Goal: Transaction & Acquisition: Purchase product/service

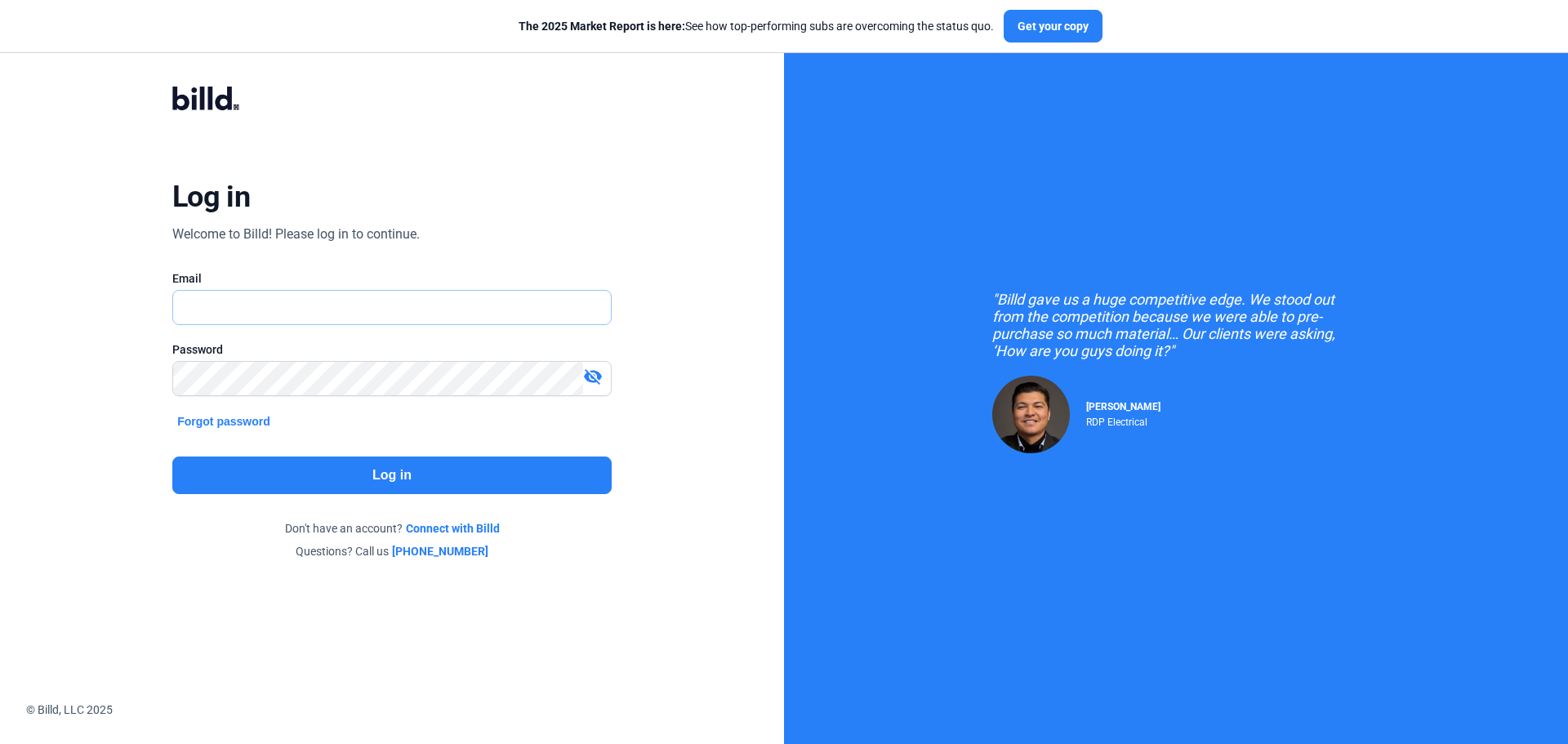
type input "[PERSON_NAME][EMAIL_ADDRESS][DOMAIN_NAME]"
click at [433, 480] on button "Log in" at bounding box center [392, 475] width 440 height 37
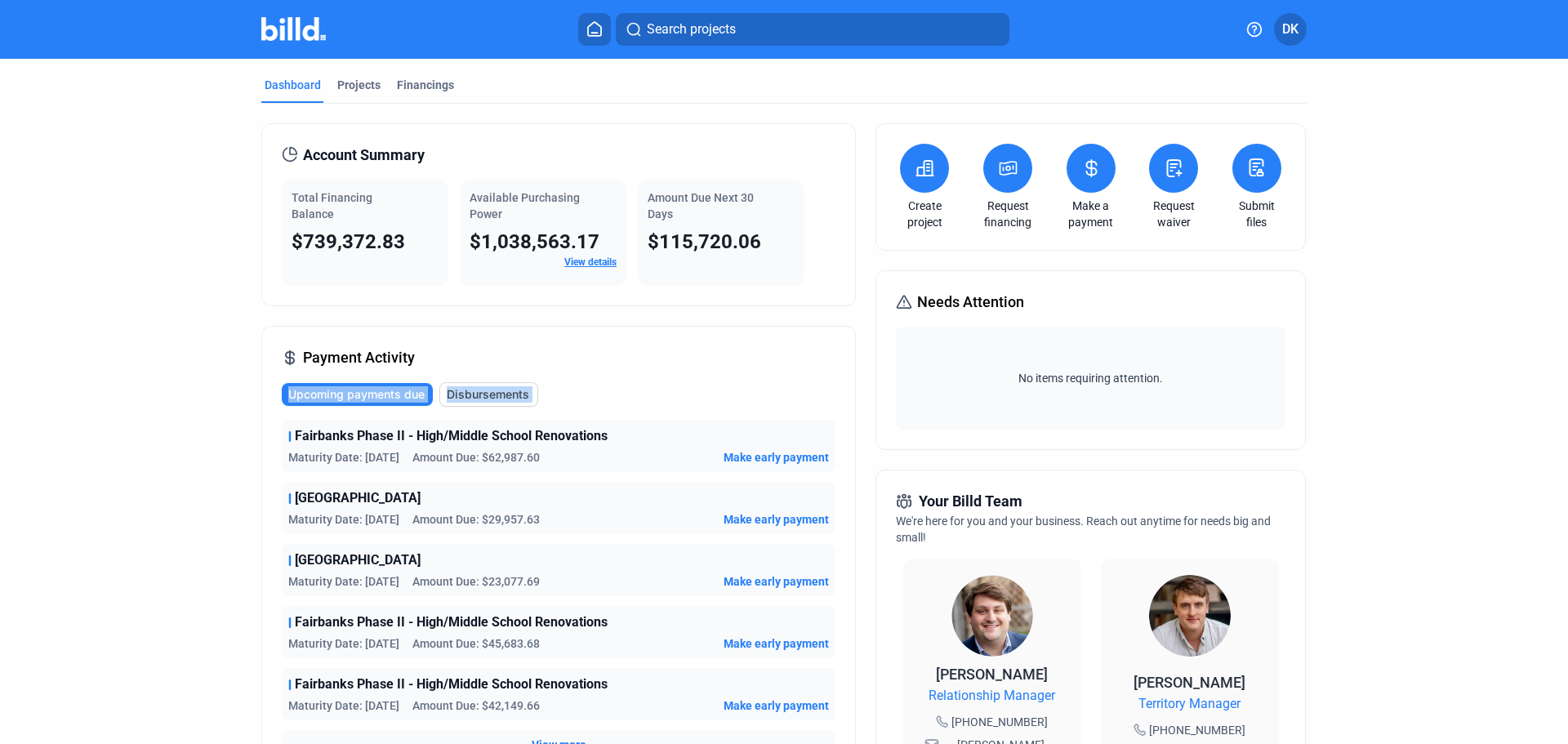
click at [93, 420] on dashboard "Dashboard Projects Financings Account Summary Total Financing Balance $739,372.…" at bounding box center [784, 624] width 1411 height 1130
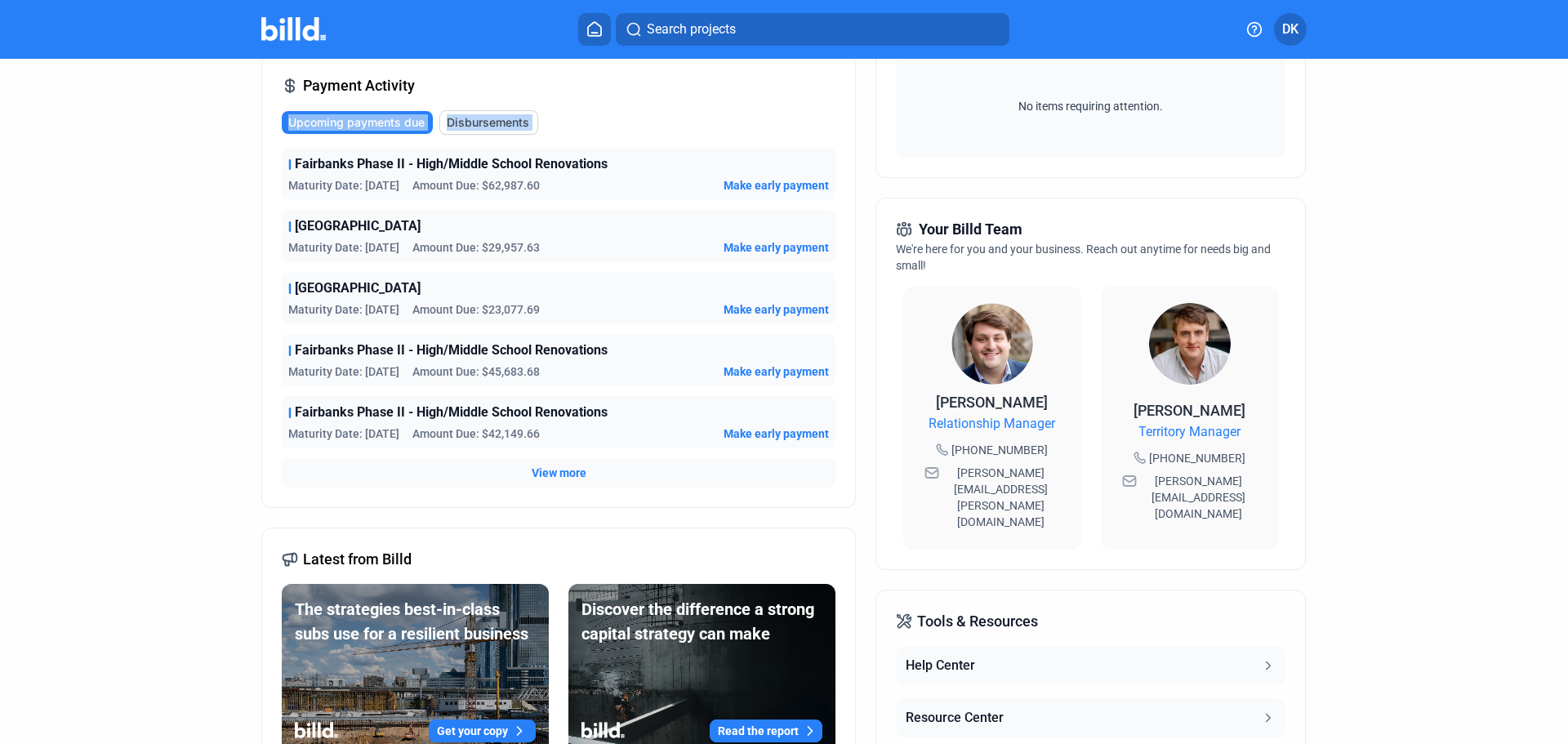
click at [799, 372] on span "Make early payment" at bounding box center [776, 371] width 105 height 16
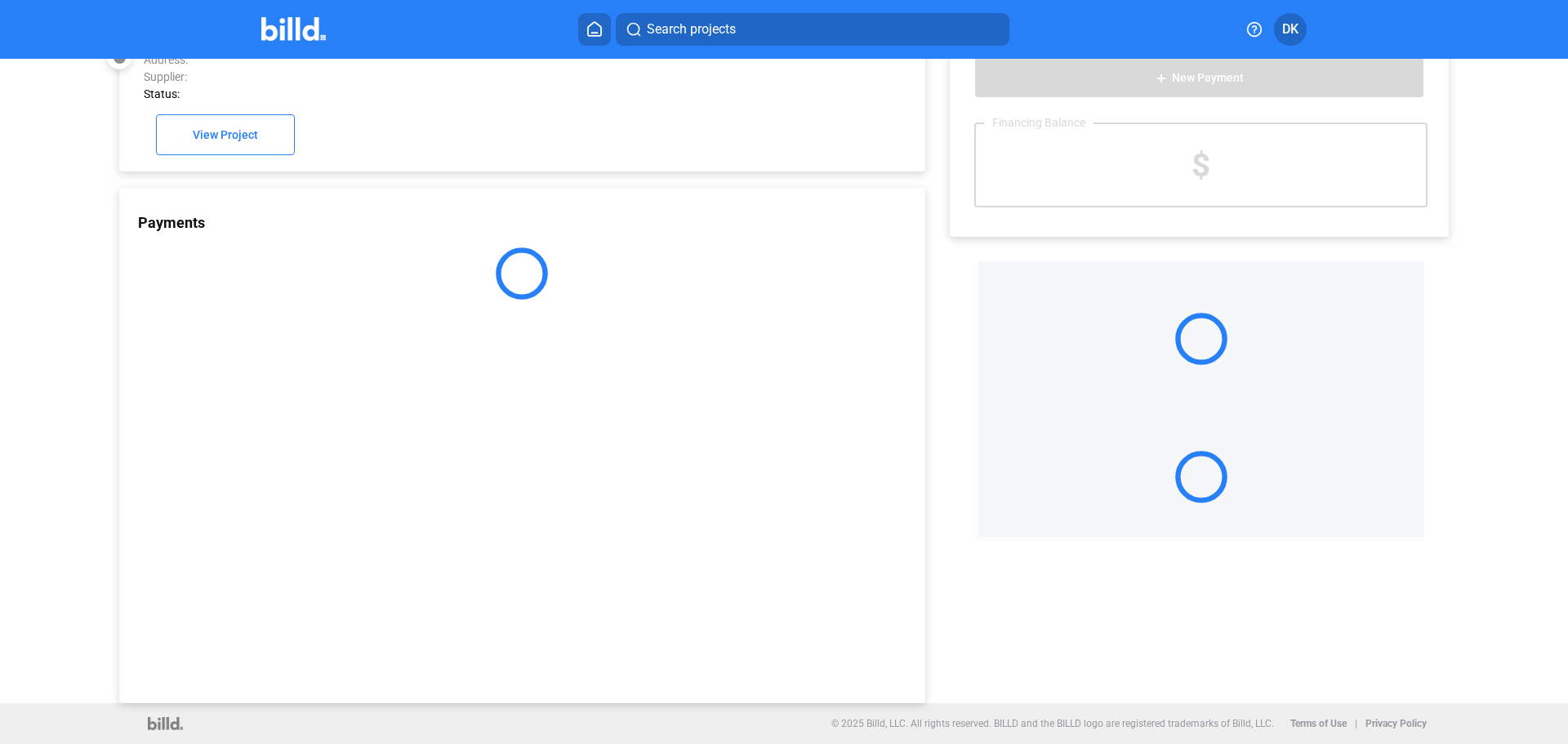
scroll to position [45, 0]
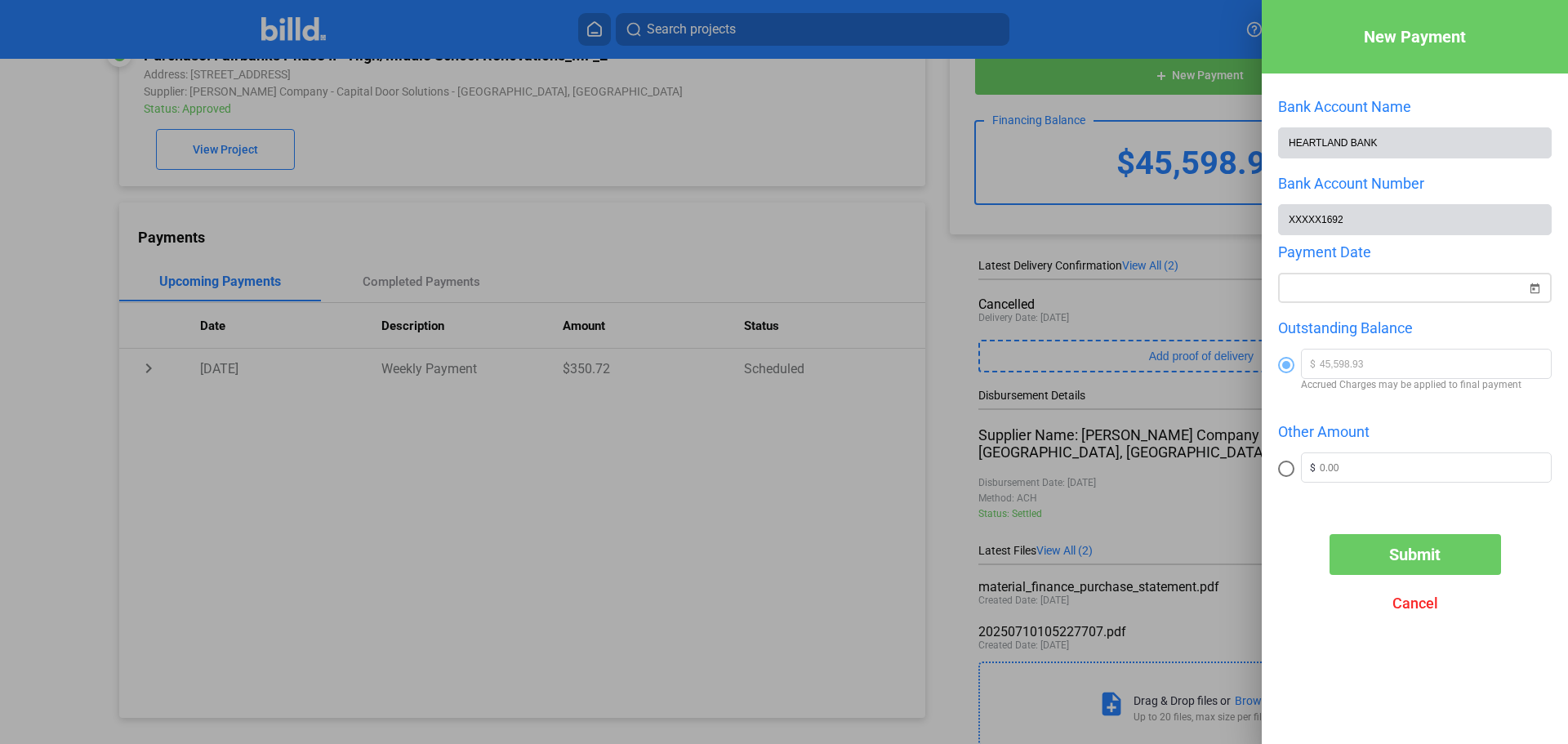
click at [1534, 291] on span "Open calendar" at bounding box center [1534, 278] width 39 height 39
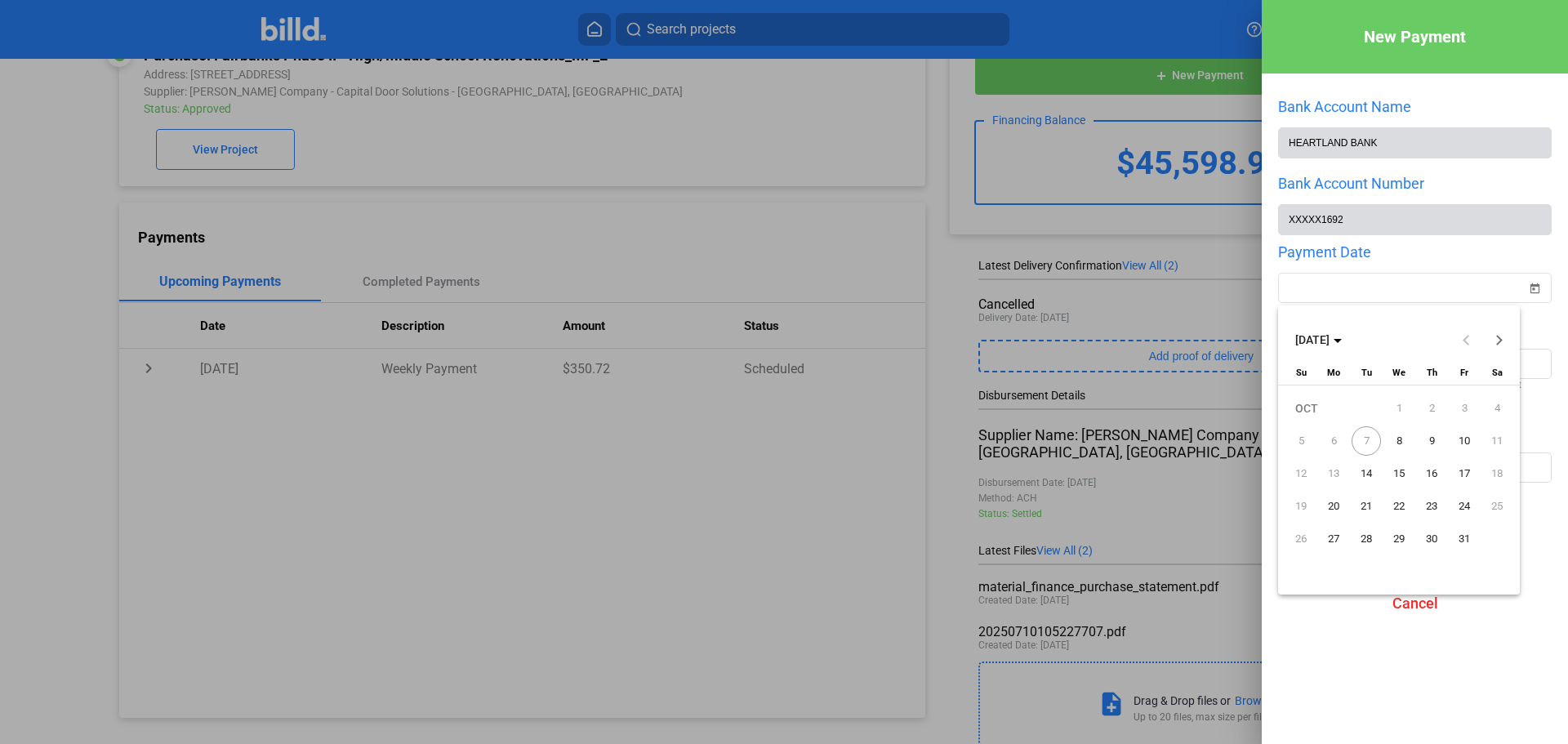
click at [1364, 440] on span "7" at bounding box center [1365, 441] width 29 height 29
click at [1400, 442] on span "8" at bounding box center [1398, 441] width 29 height 29
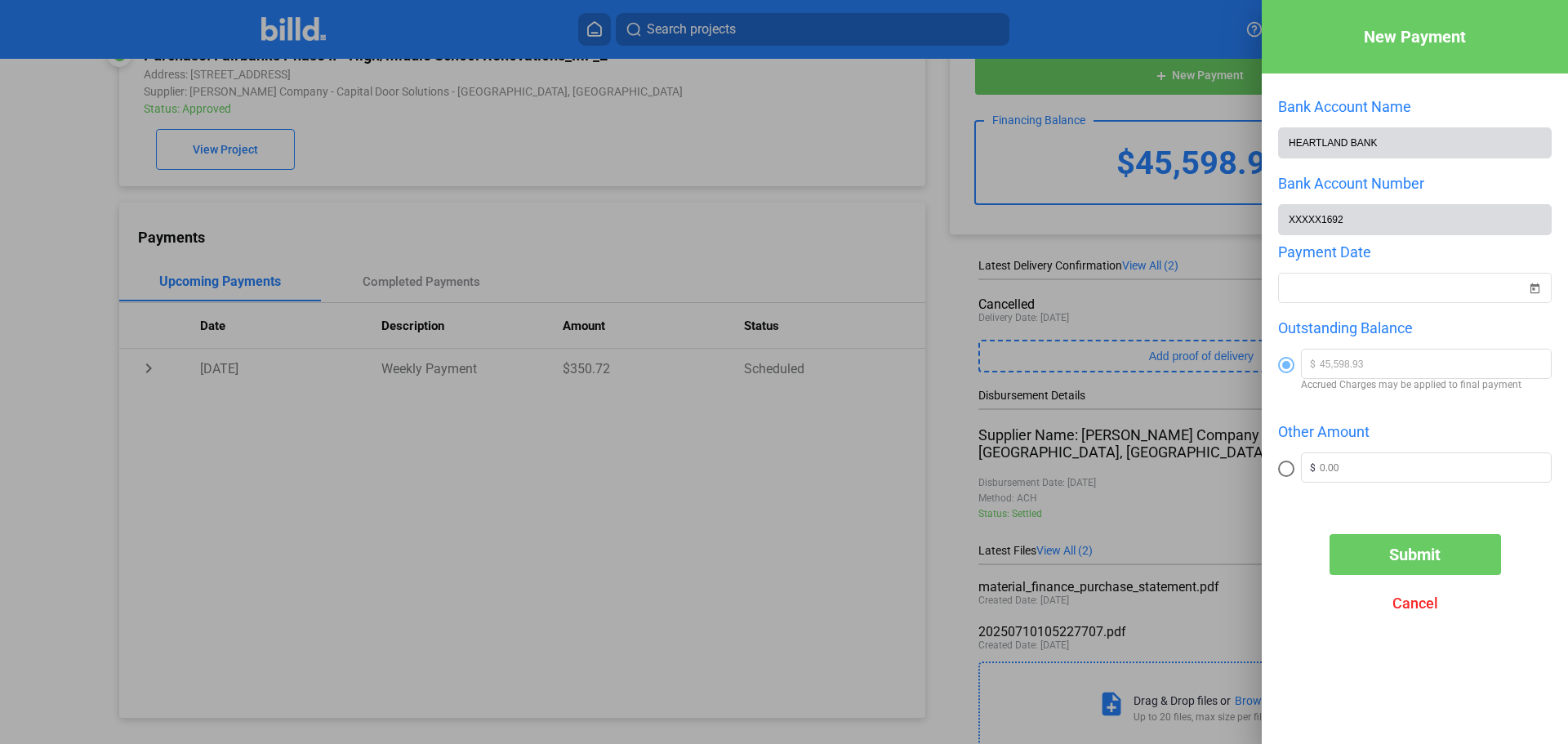
type input "[DATE]"
click at [1417, 560] on span "Submit" at bounding box center [1414, 554] width 51 height 20
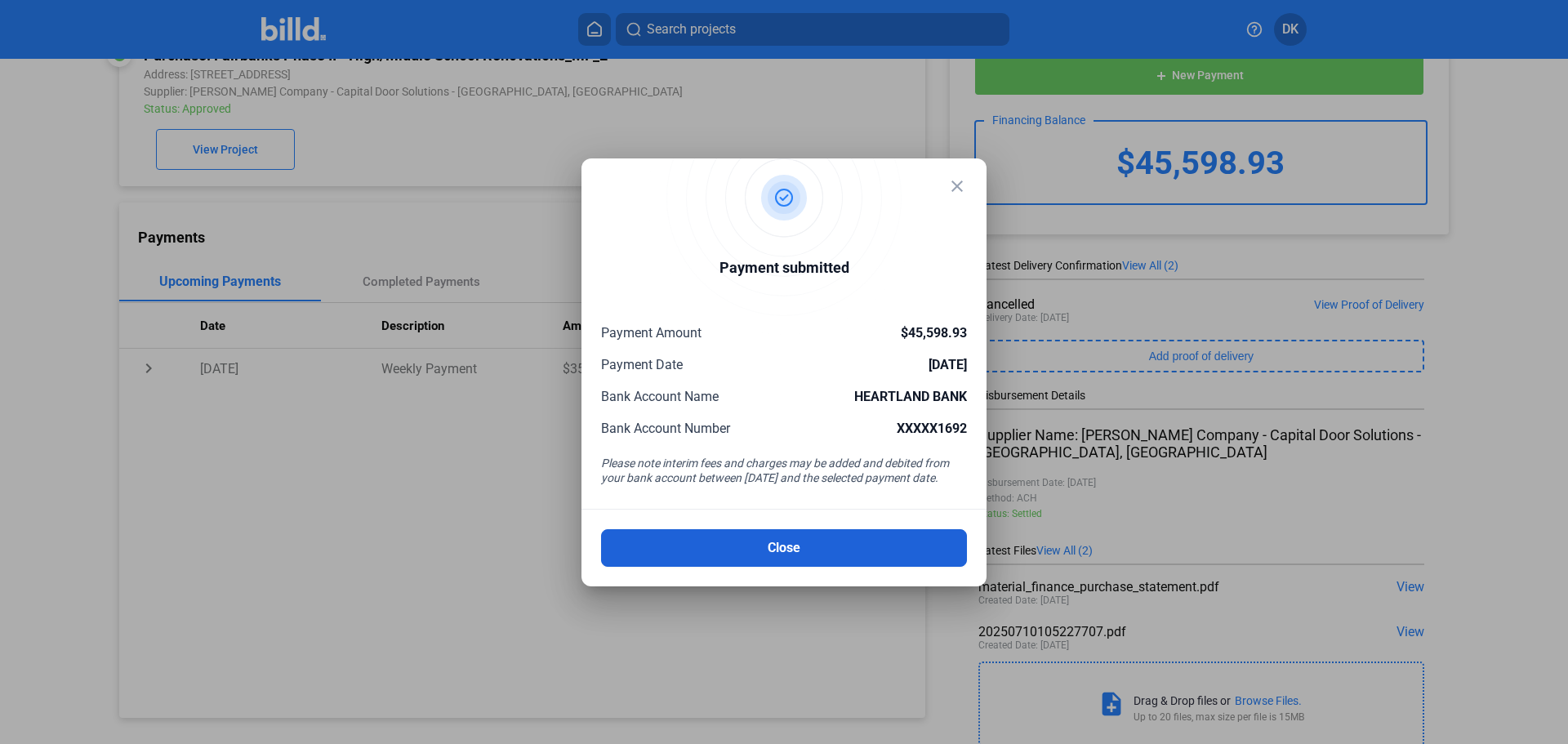
click at [786, 551] on button "Close" at bounding box center [784, 548] width 366 height 37
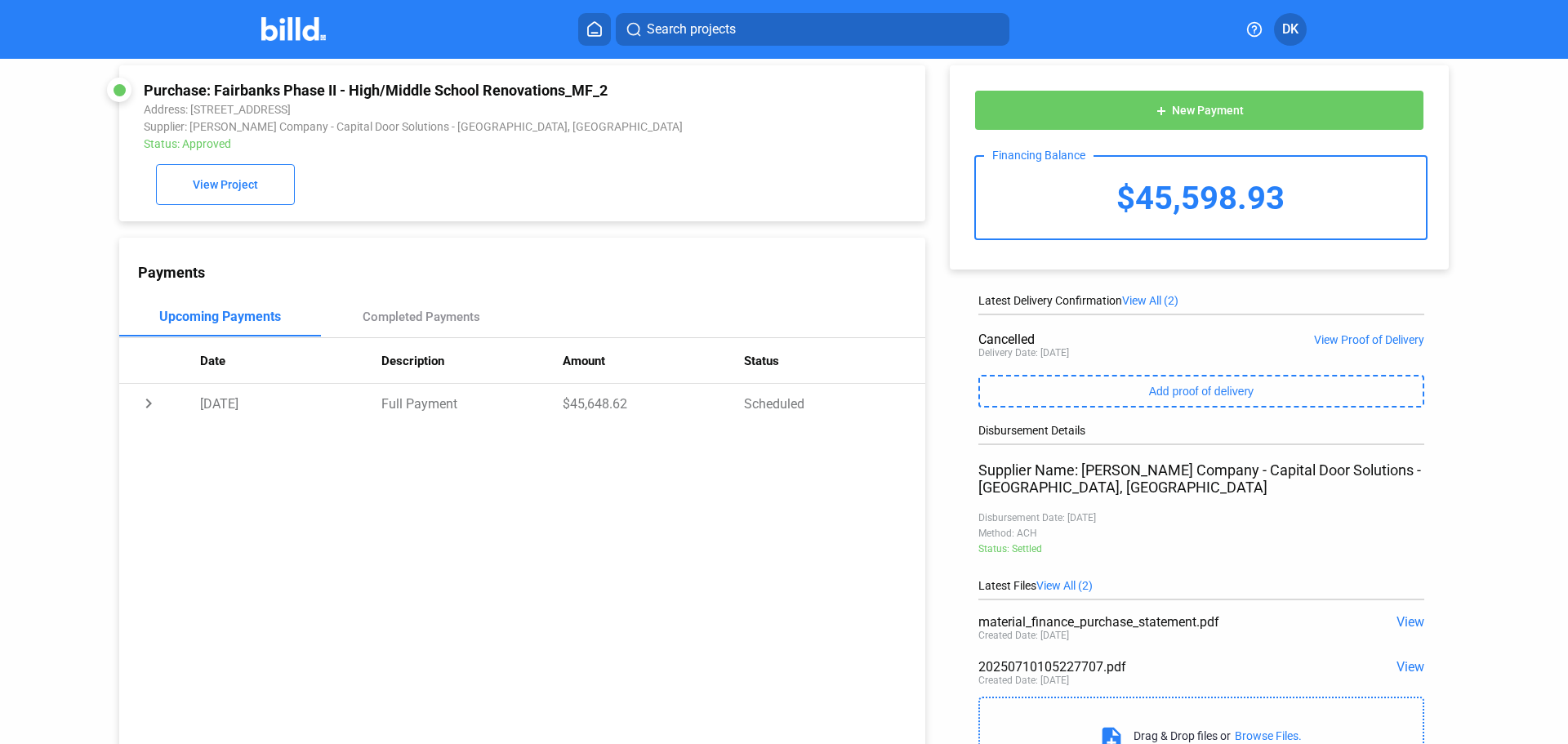
scroll to position [0, 0]
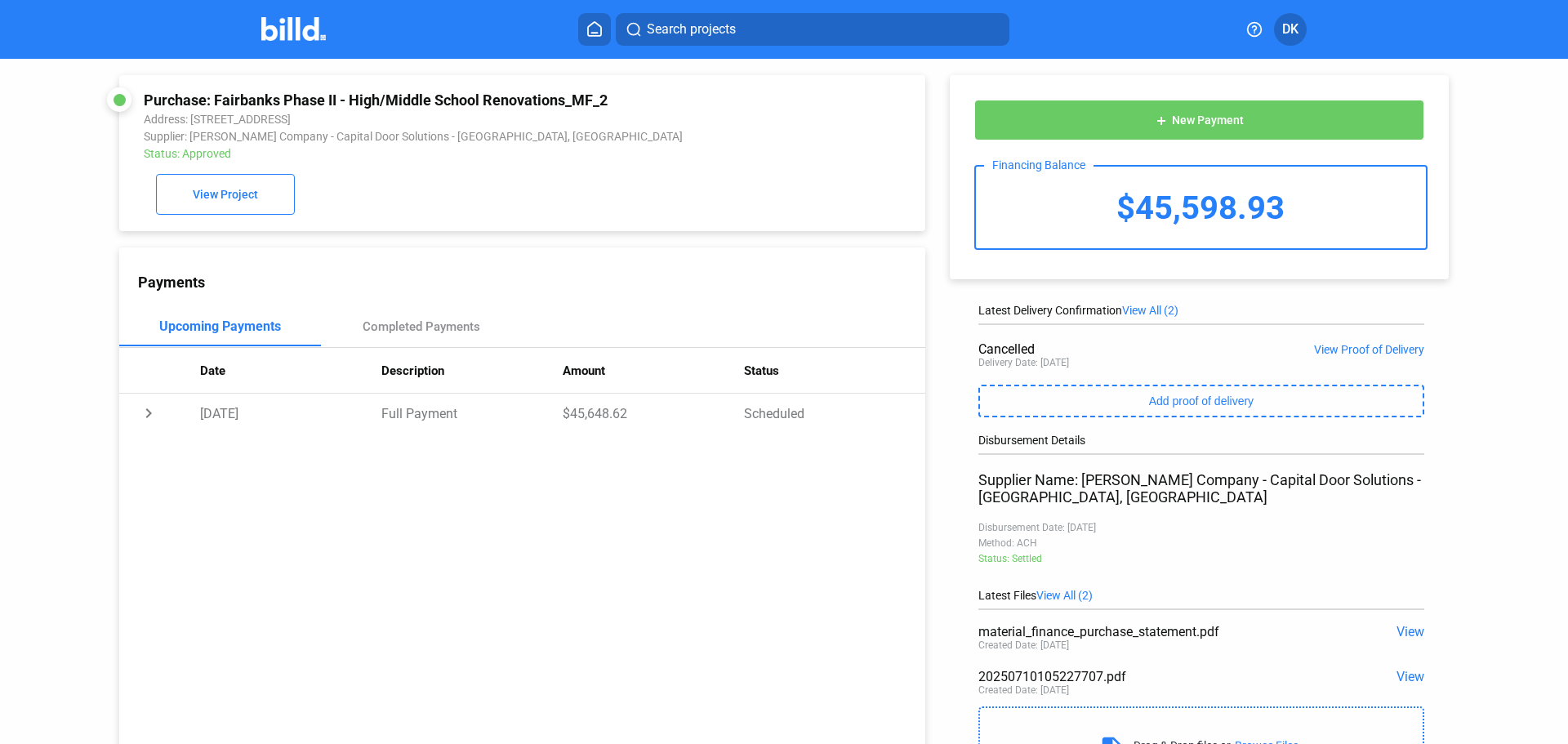
click at [305, 29] on img at bounding box center [293, 28] width 64 height 23
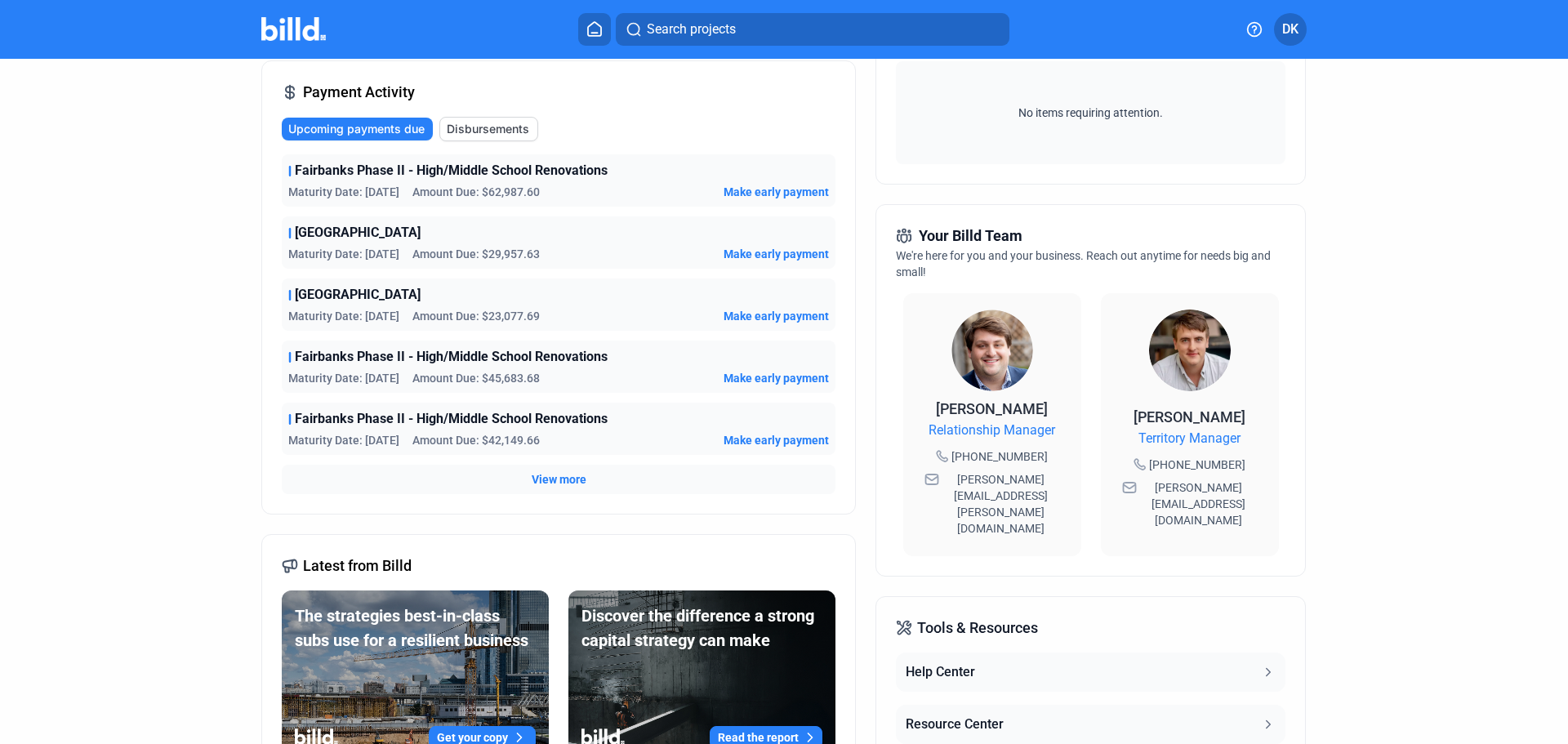
scroll to position [272, 0]
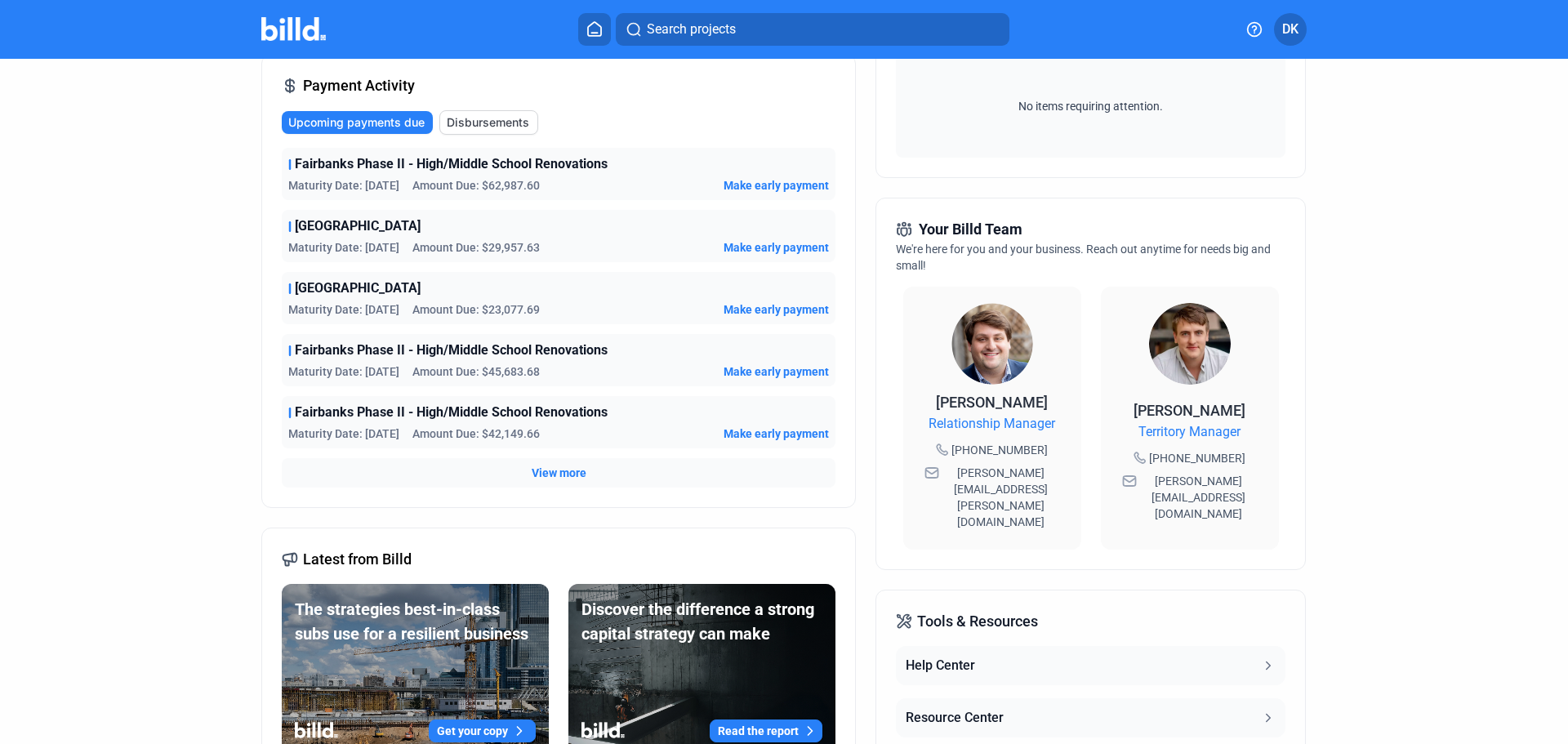
click at [557, 475] on span "View more" at bounding box center [558, 472] width 55 height 16
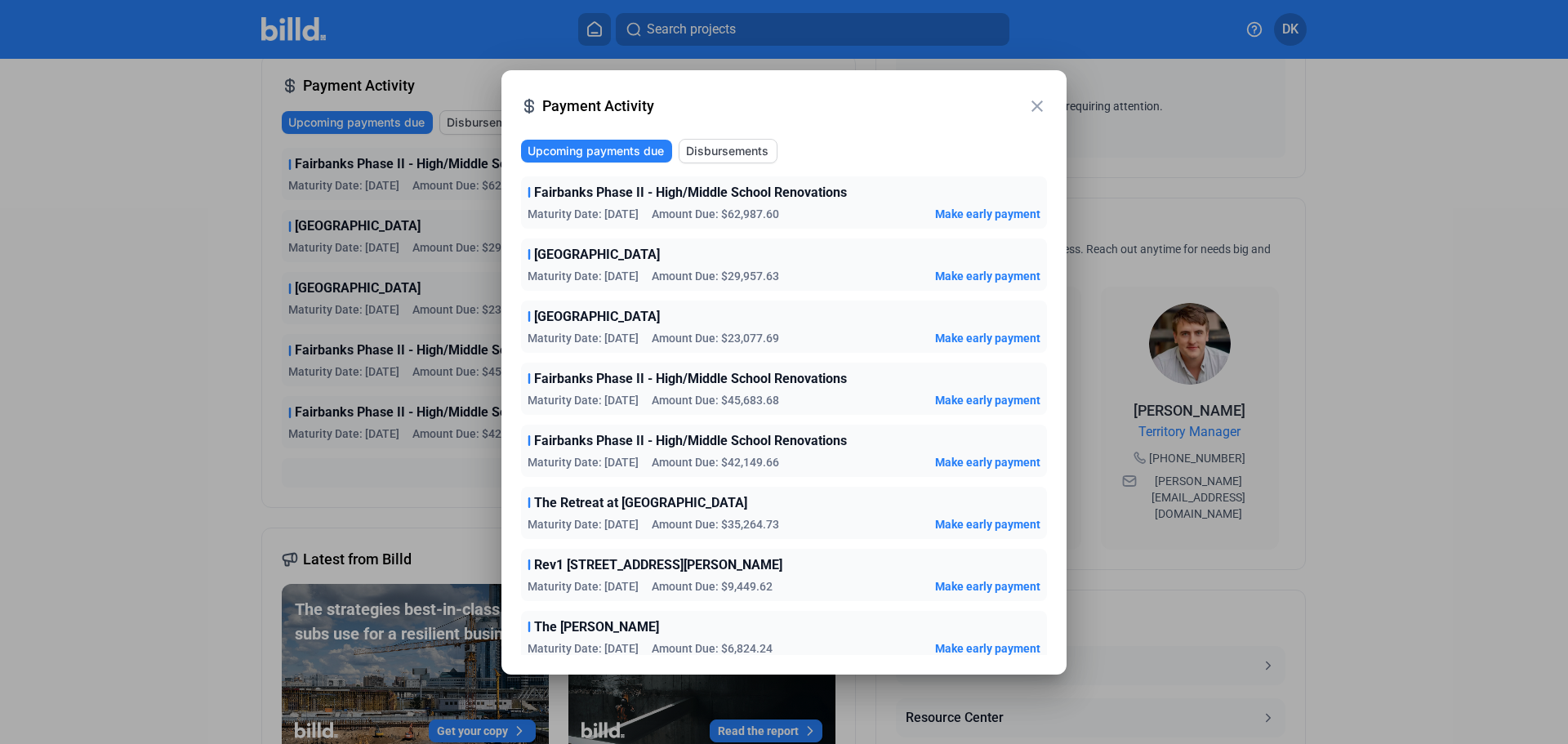
click at [1004, 466] on span "Make early payment" at bounding box center [987, 461] width 105 height 16
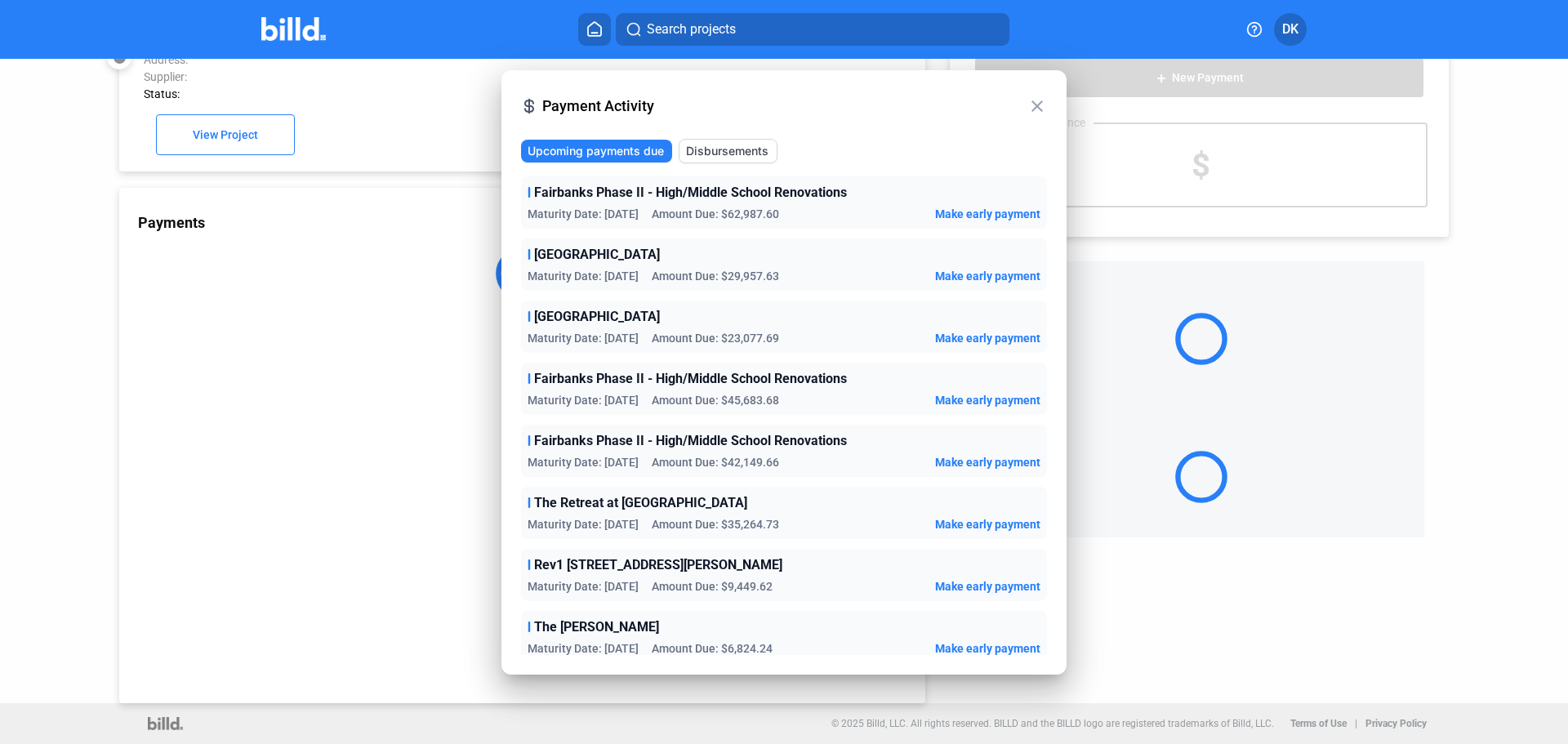
scroll to position [45, 0]
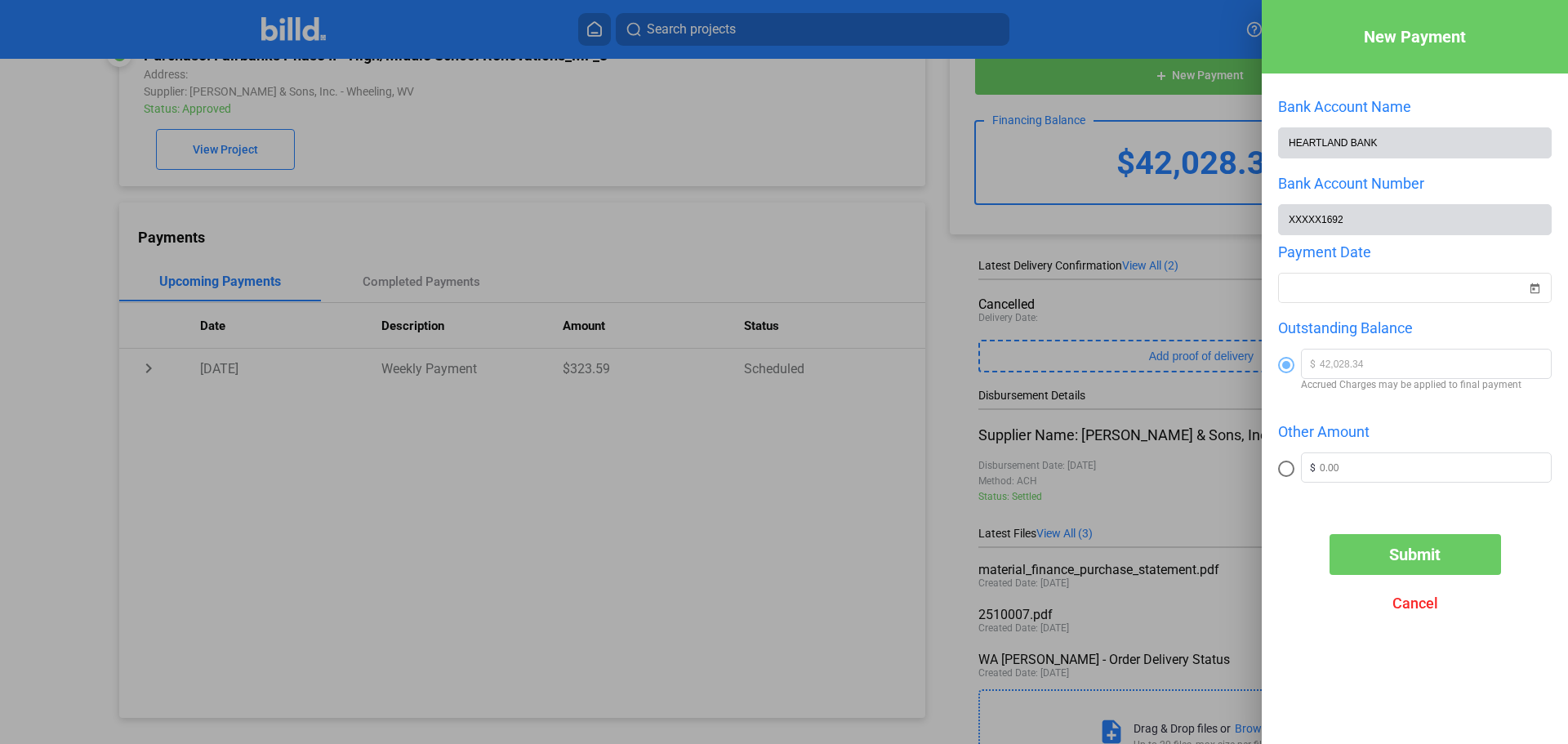
click at [682, 128] on div at bounding box center [784, 372] width 1568 height 744
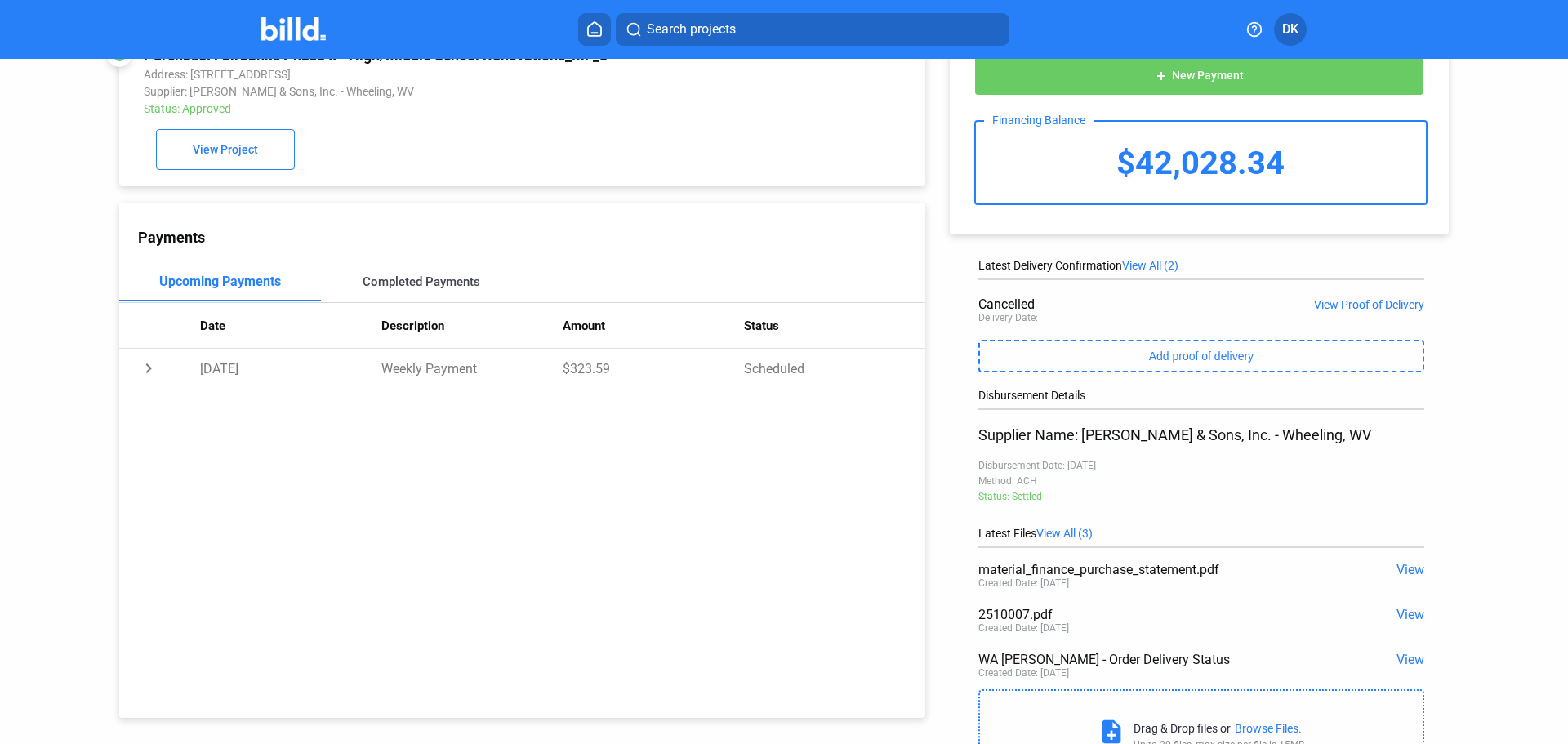
click at [426, 289] on div "Completed Payments" at bounding box center [421, 282] width 118 height 15
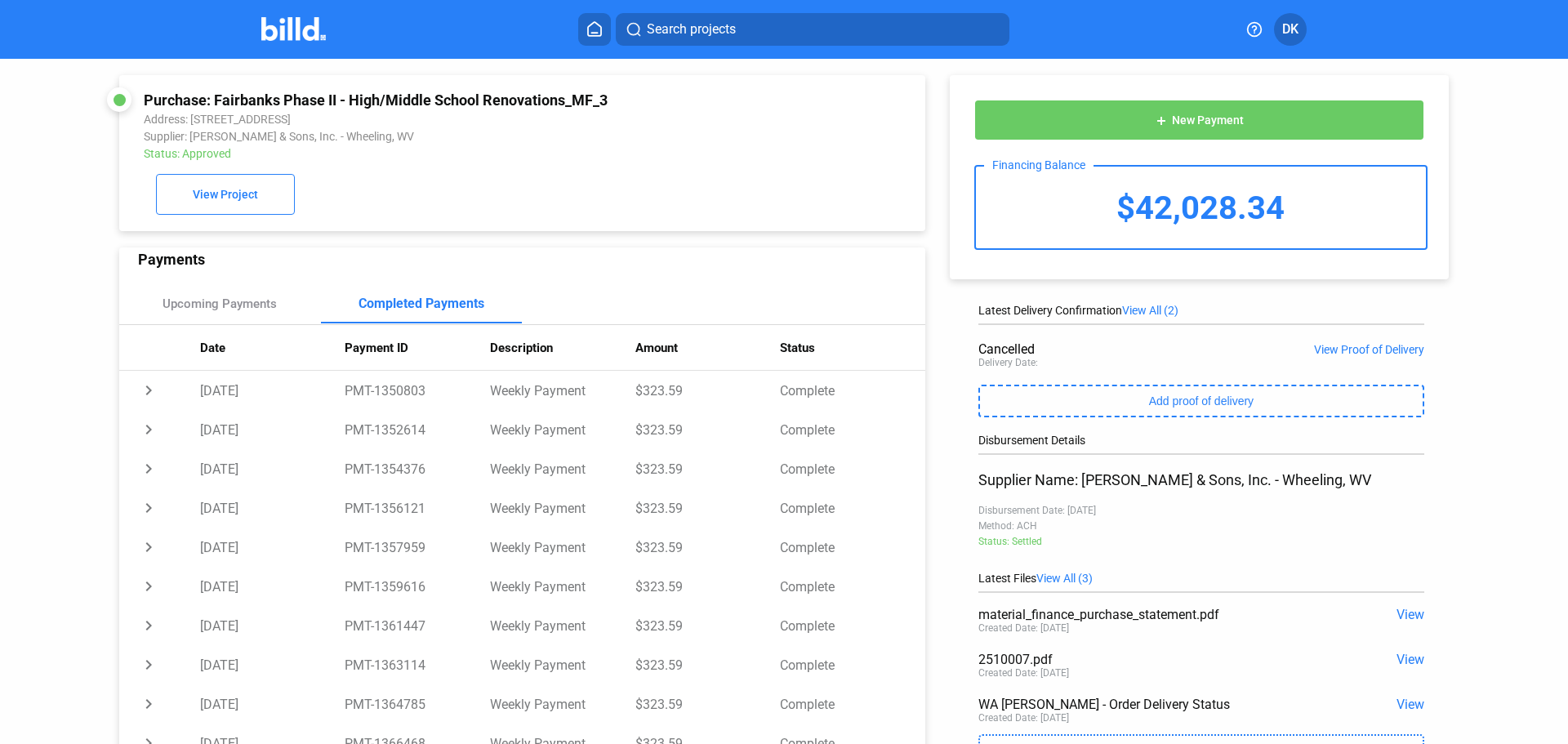
scroll to position [127, 0]
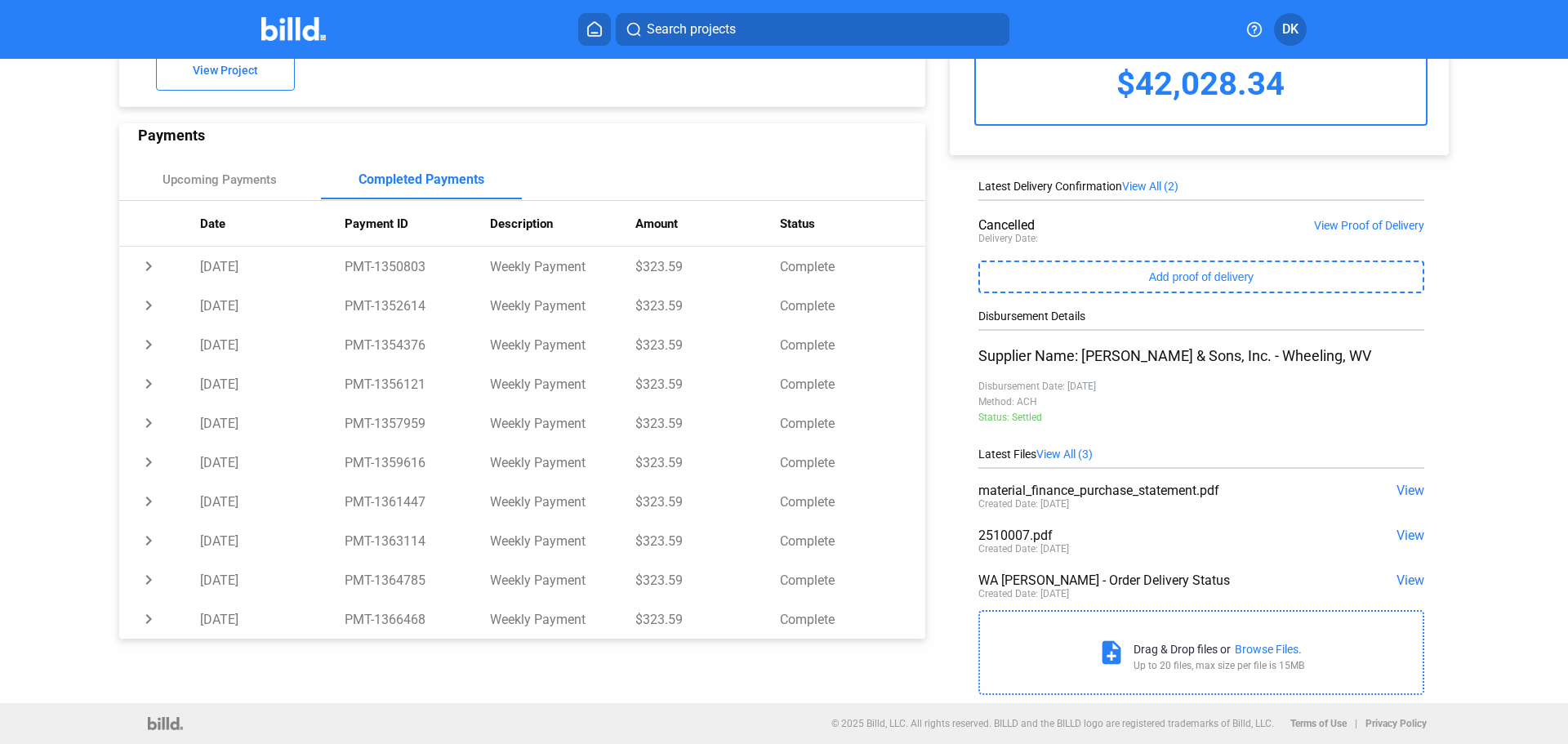
click at [1405, 491] on span "View" at bounding box center [1410, 490] width 28 height 16
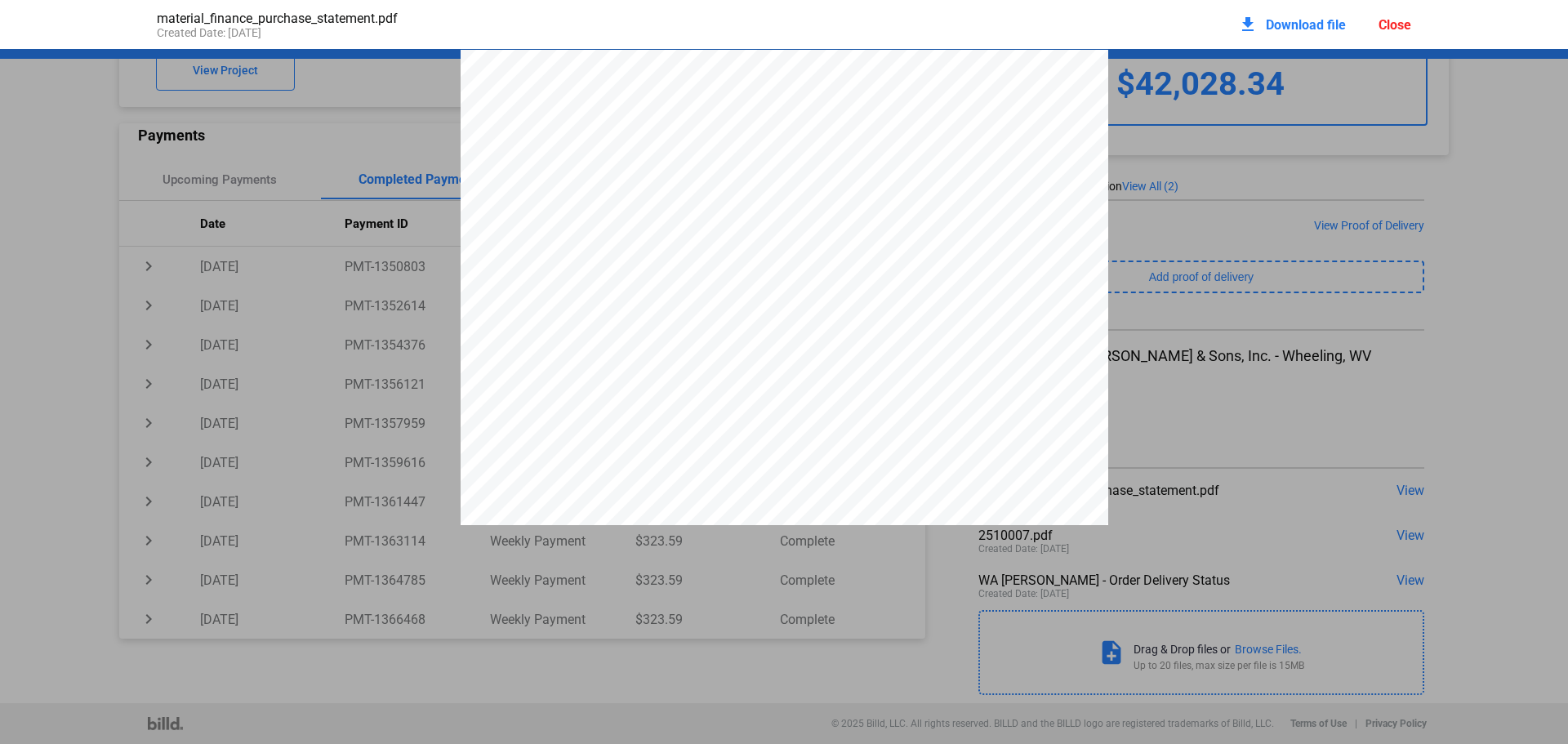
scroll to position [8, 0]
click at [1407, 21] on div "Close" at bounding box center [1394, 24] width 33 height 16
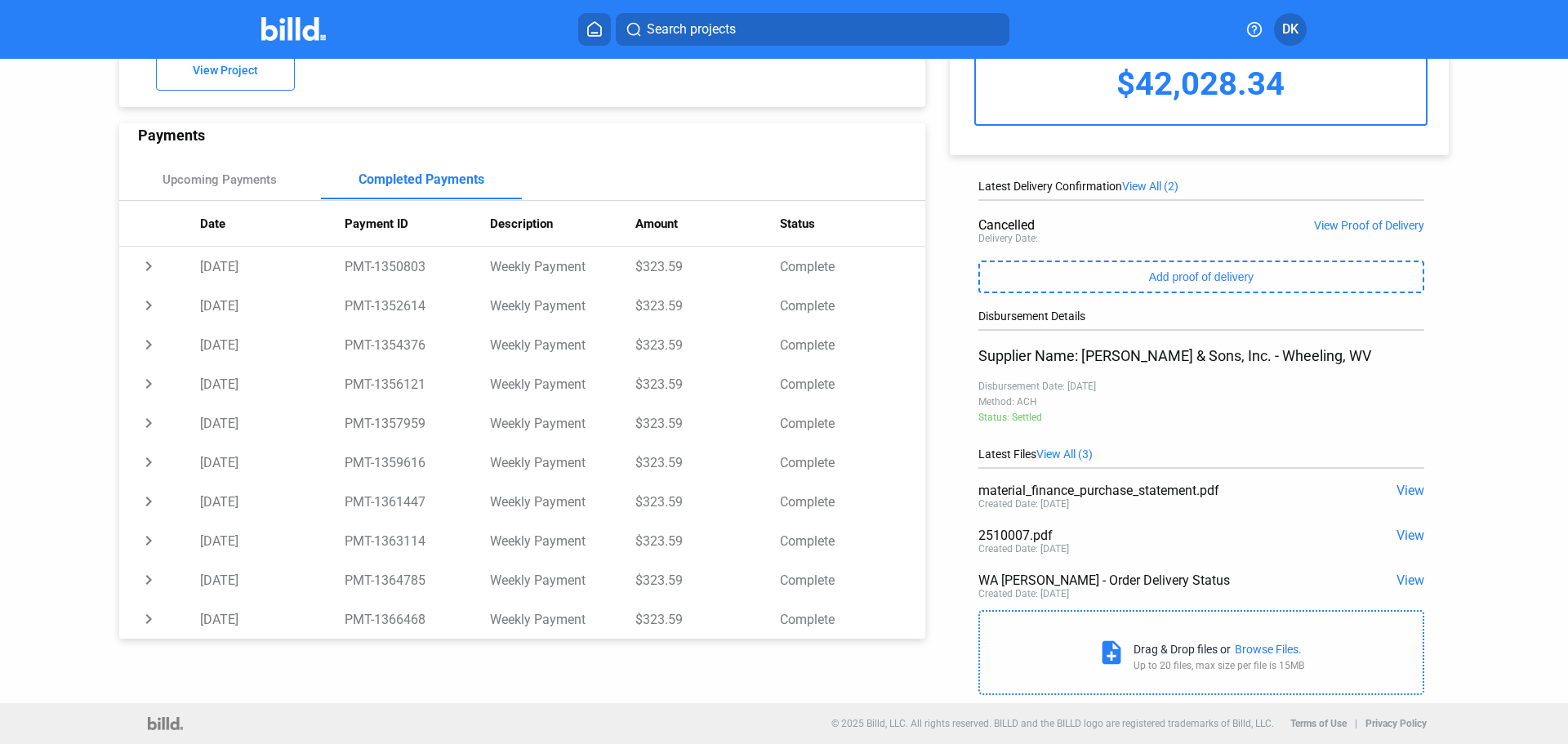
click at [1399, 537] on span "View" at bounding box center [1410, 535] width 28 height 16
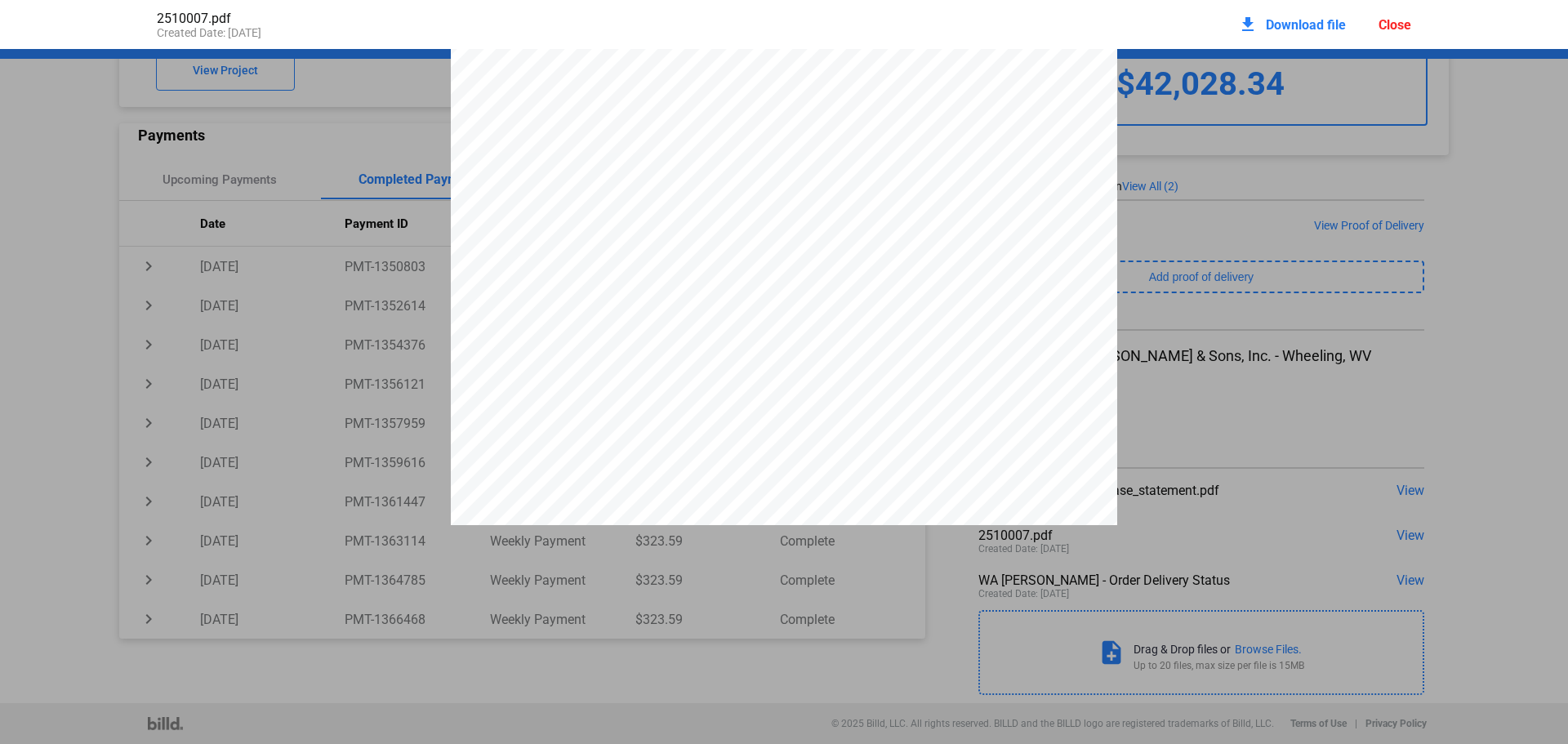
scroll to position [23055, 0]
click at [590, 610] on pdf-viewer "ITEM QTY SIZE PRICE DESCRIPTION TOTAL QTY B/O QTY PRV QTY INV INVOICE INVOICE D…" at bounding box center [784, 346] width 1568 height 596
click at [1393, 29] on div "Close" at bounding box center [1394, 24] width 33 height 16
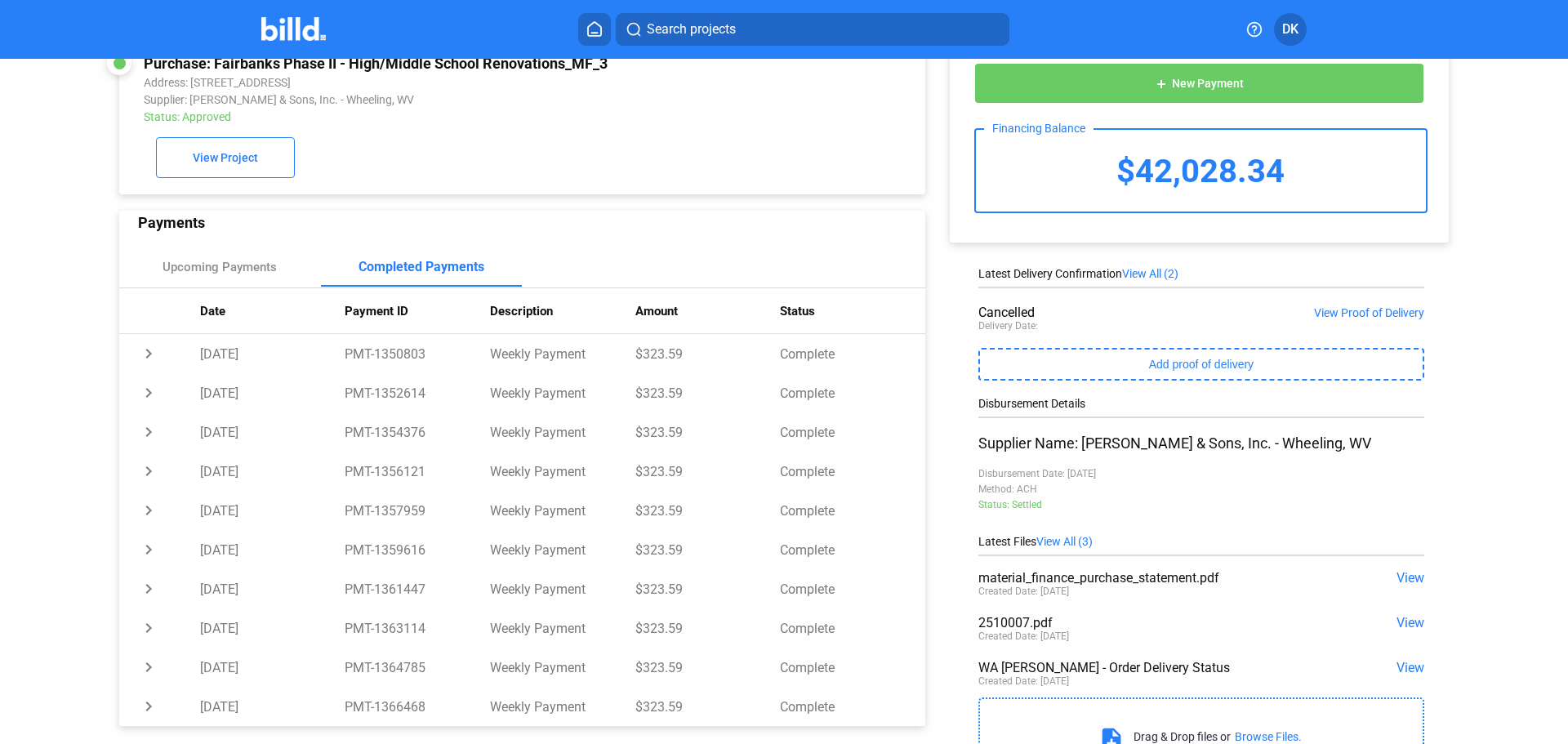
scroll to position [0, 0]
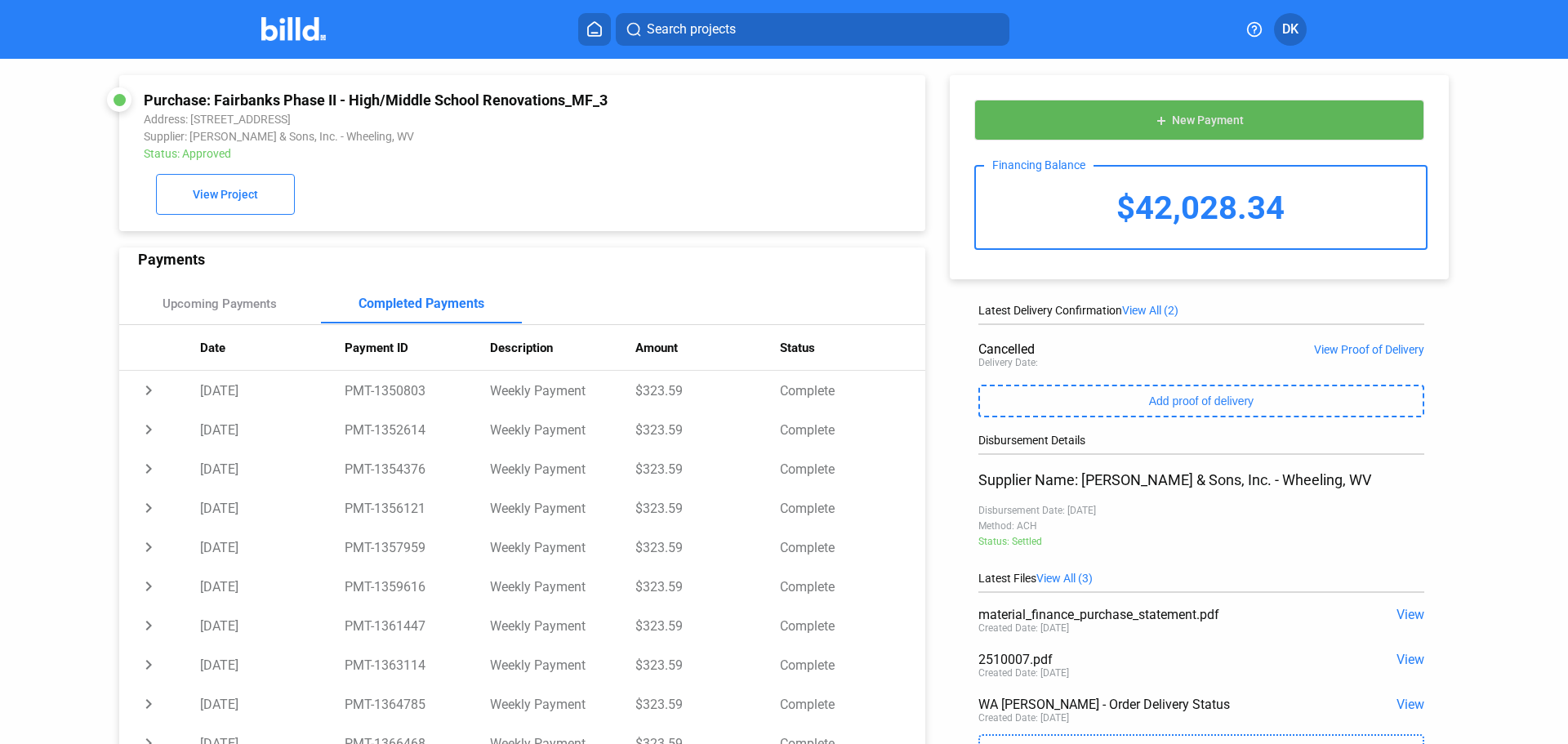
click at [1202, 120] on span "New Payment" at bounding box center [1207, 120] width 72 height 13
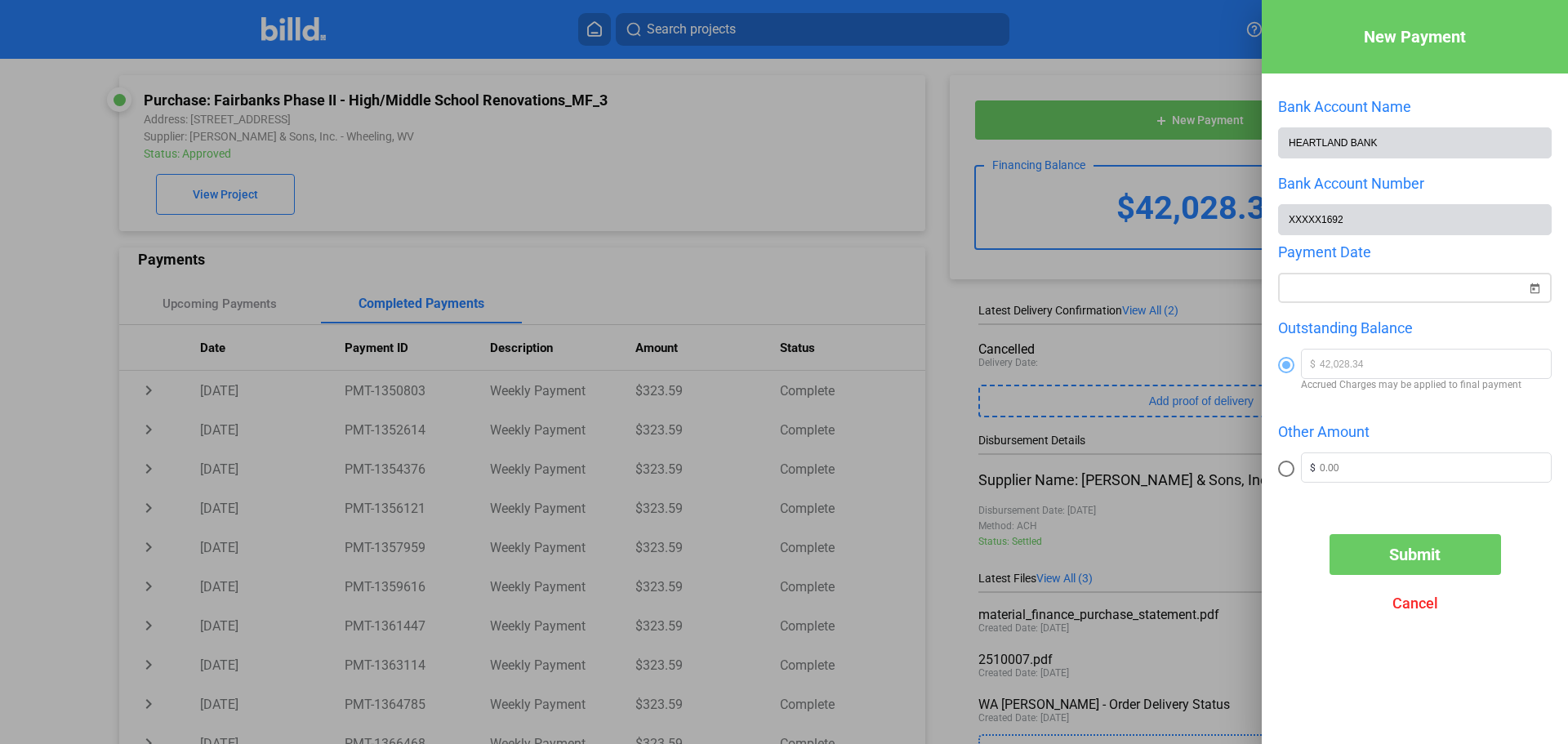
click at [1533, 298] on span "Open calendar" at bounding box center [1534, 278] width 39 height 39
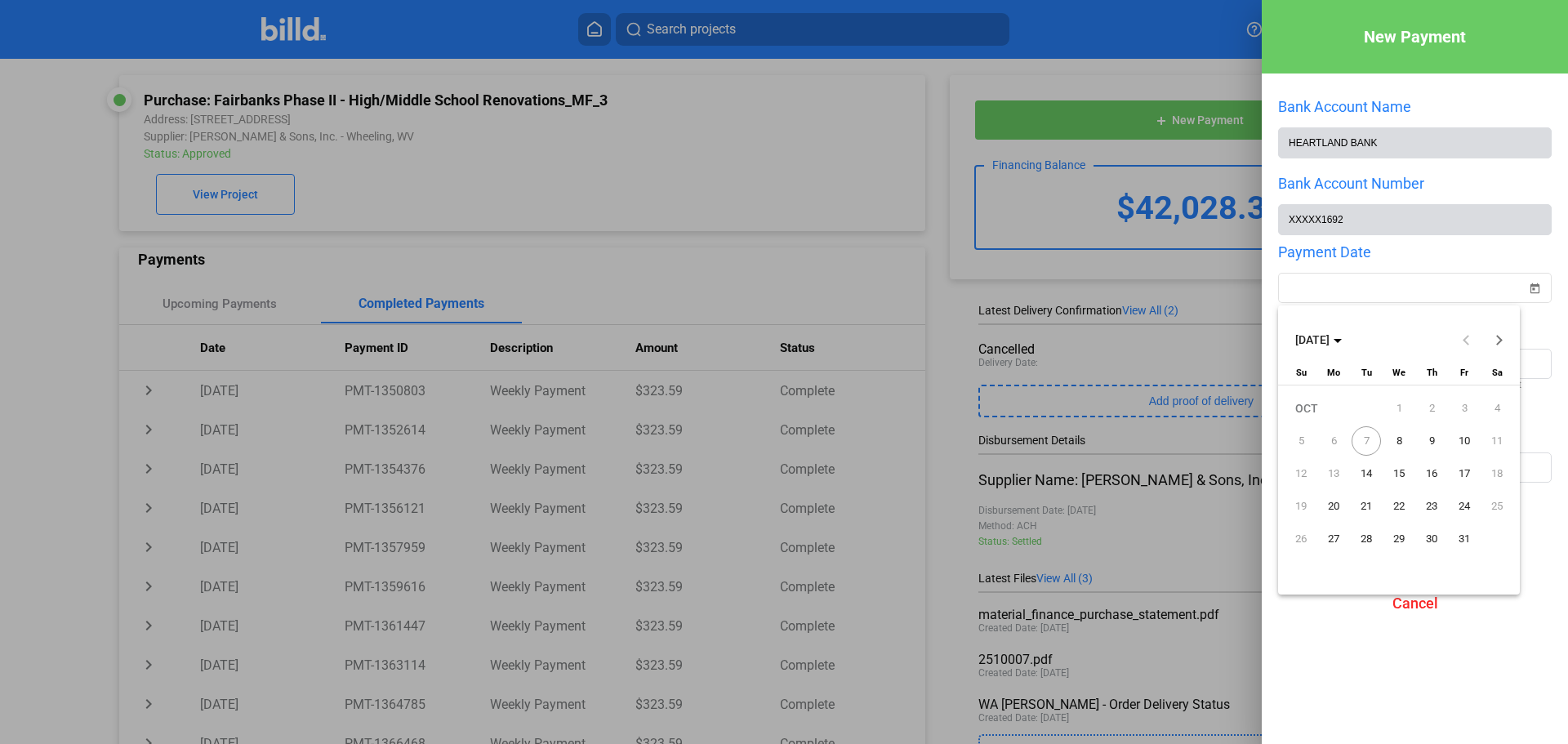
click at [1398, 436] on span "8" at bounding box center [1398, 441] width 29 height 29
type input "[DATE]"
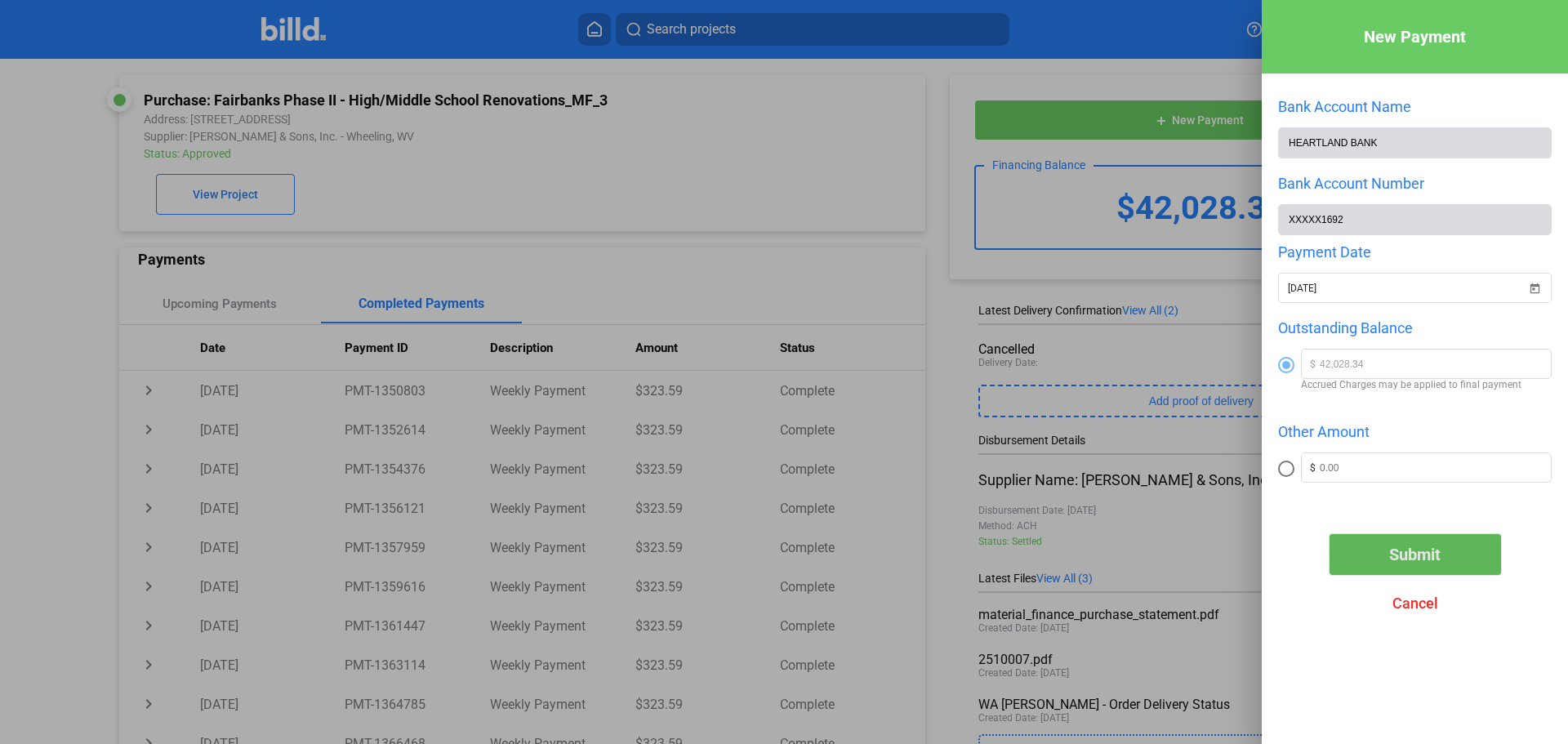
click at [1408, 563] on span "Submit" at bounding box center [1414, 554] width 51 height 20
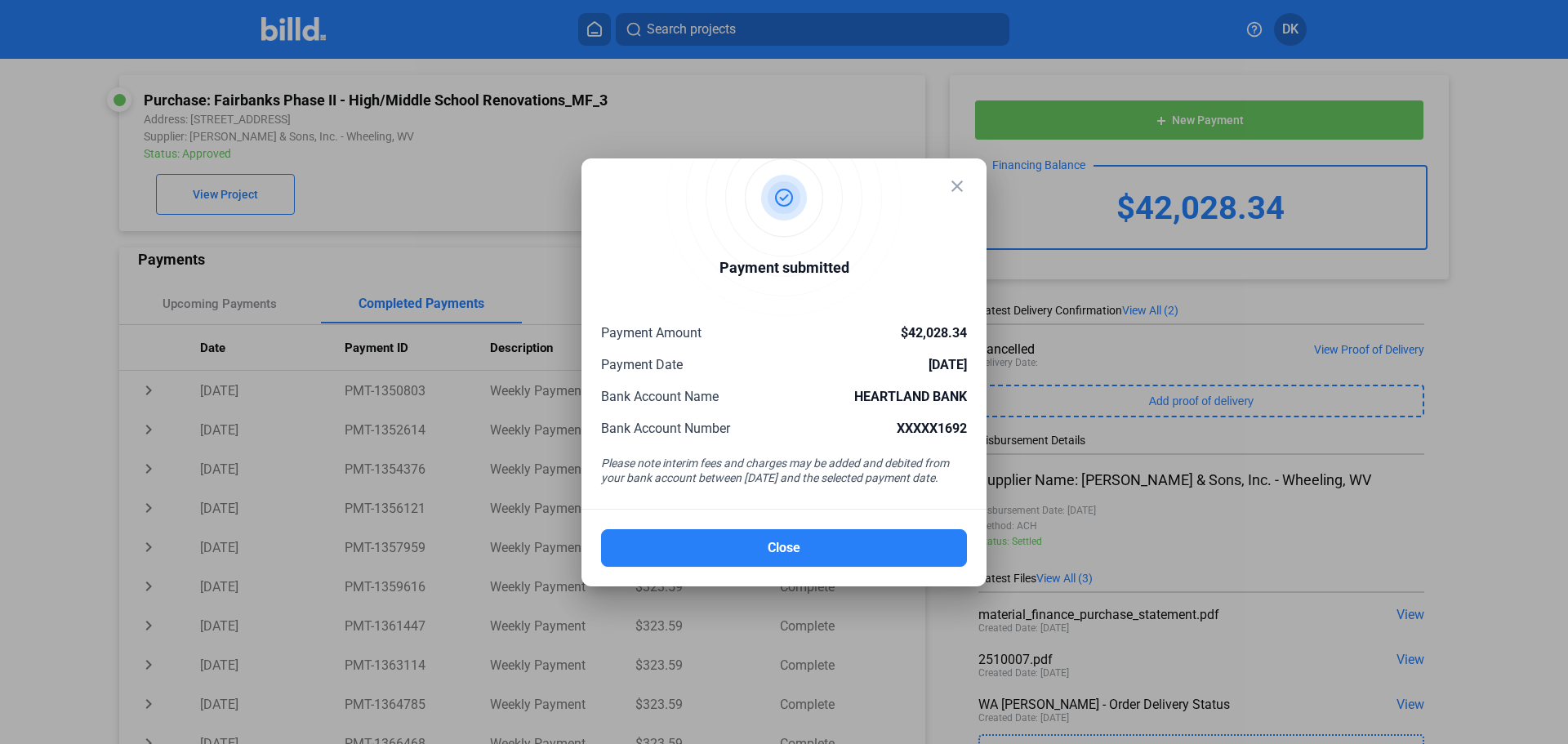
click at [956, 188] on mat-icon "close" at bounding box center [957, 186] width 20 height 20
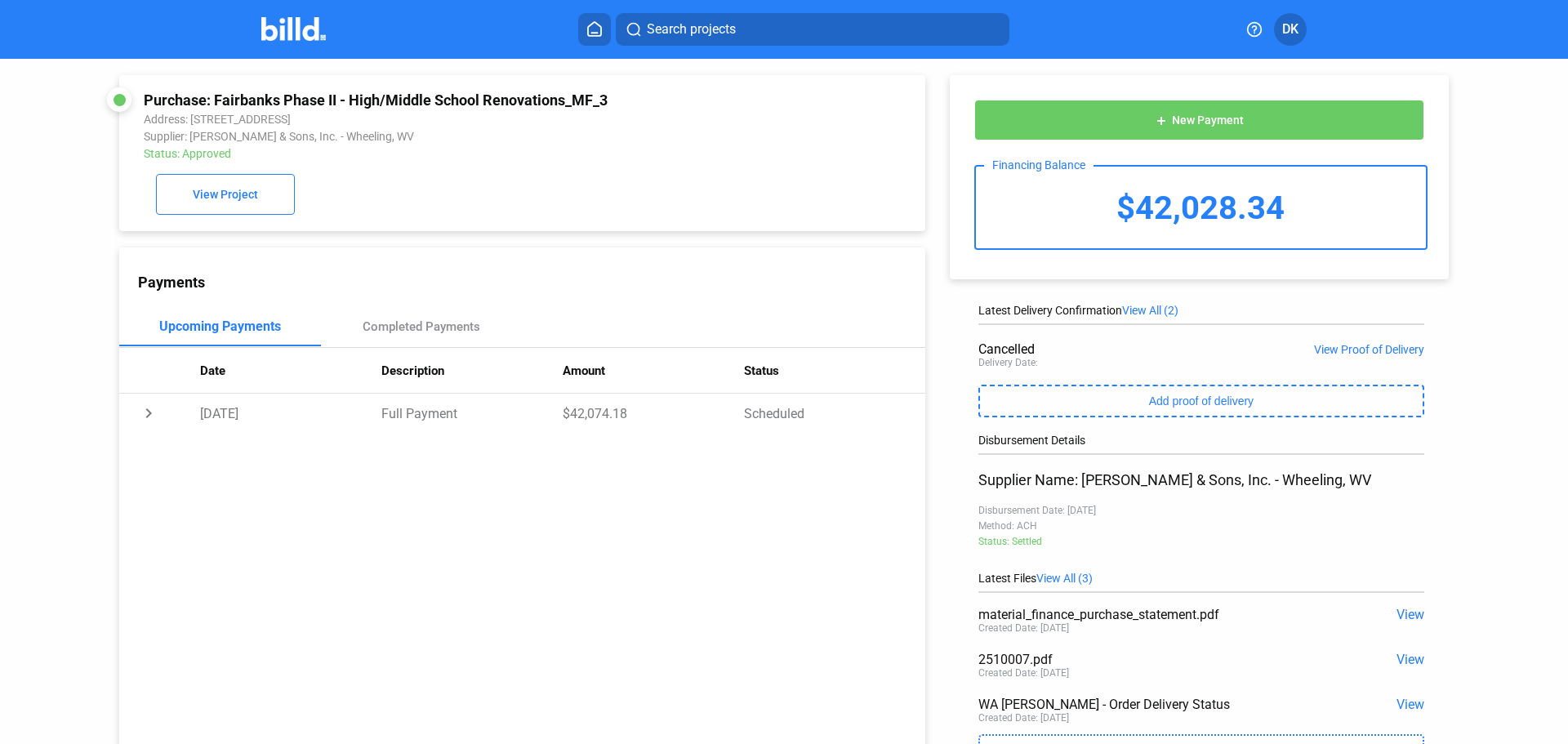
click at [302, 26] on img at bounding box center [293, 28] width 64 height 23
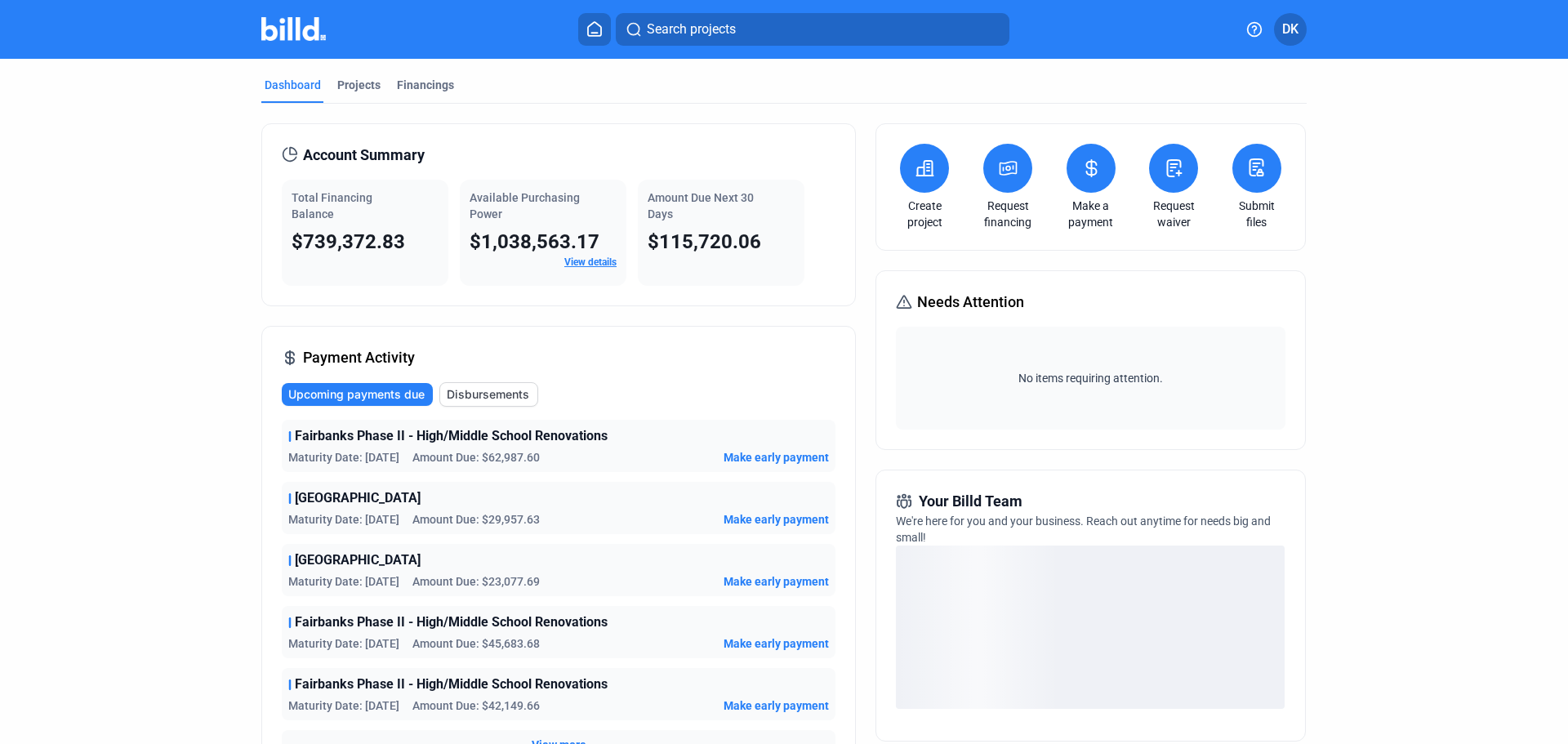
click at [220, 574] on dashboard "Dashboard Projects Financings Account Summary Total Financing Balance $739,372.…" at bounding box center [784, 573] width 1411 height 1029
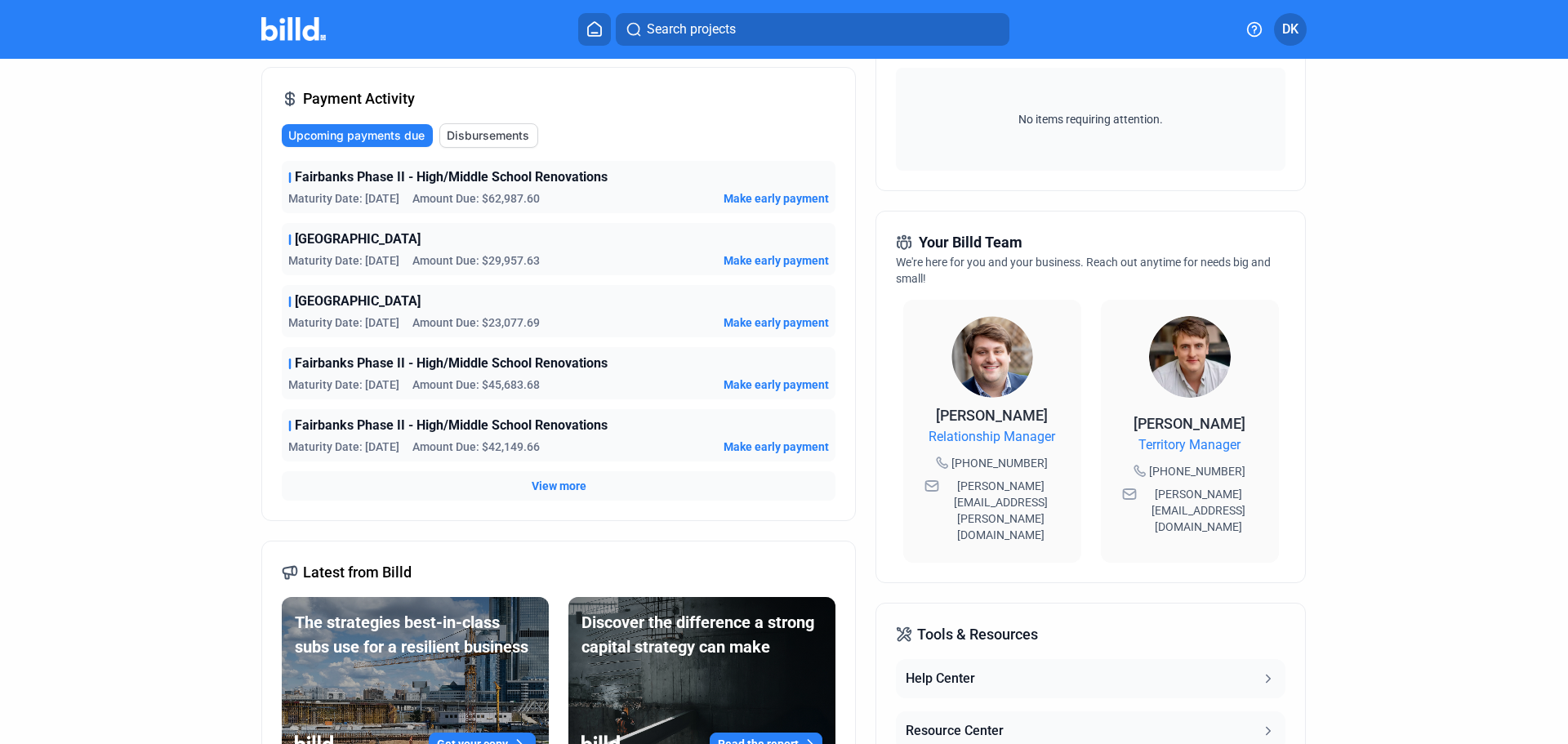
scroll to position [272, 0]
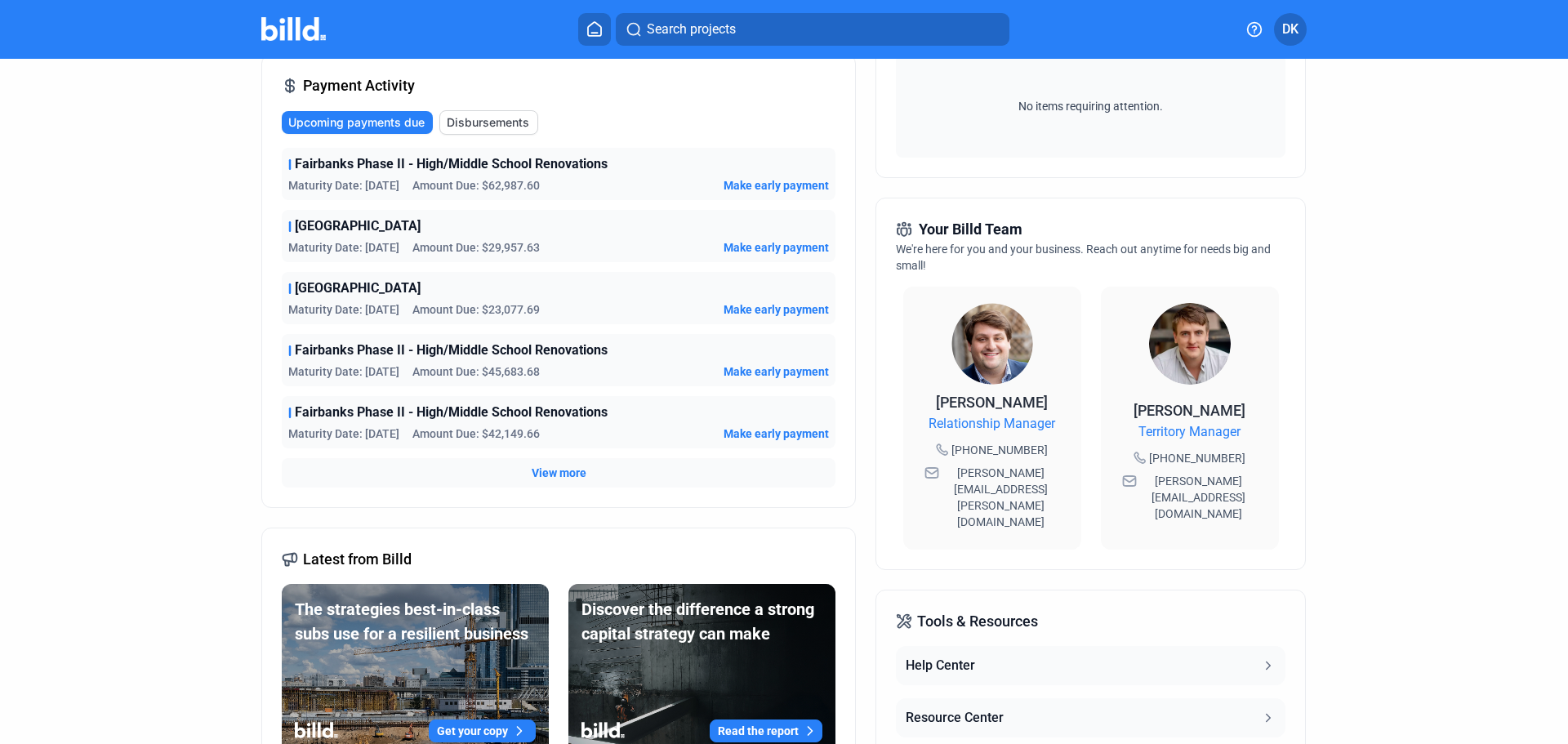
click at [548, 474] on span "View more" at bounding box center [558, 472] width 55 height 16
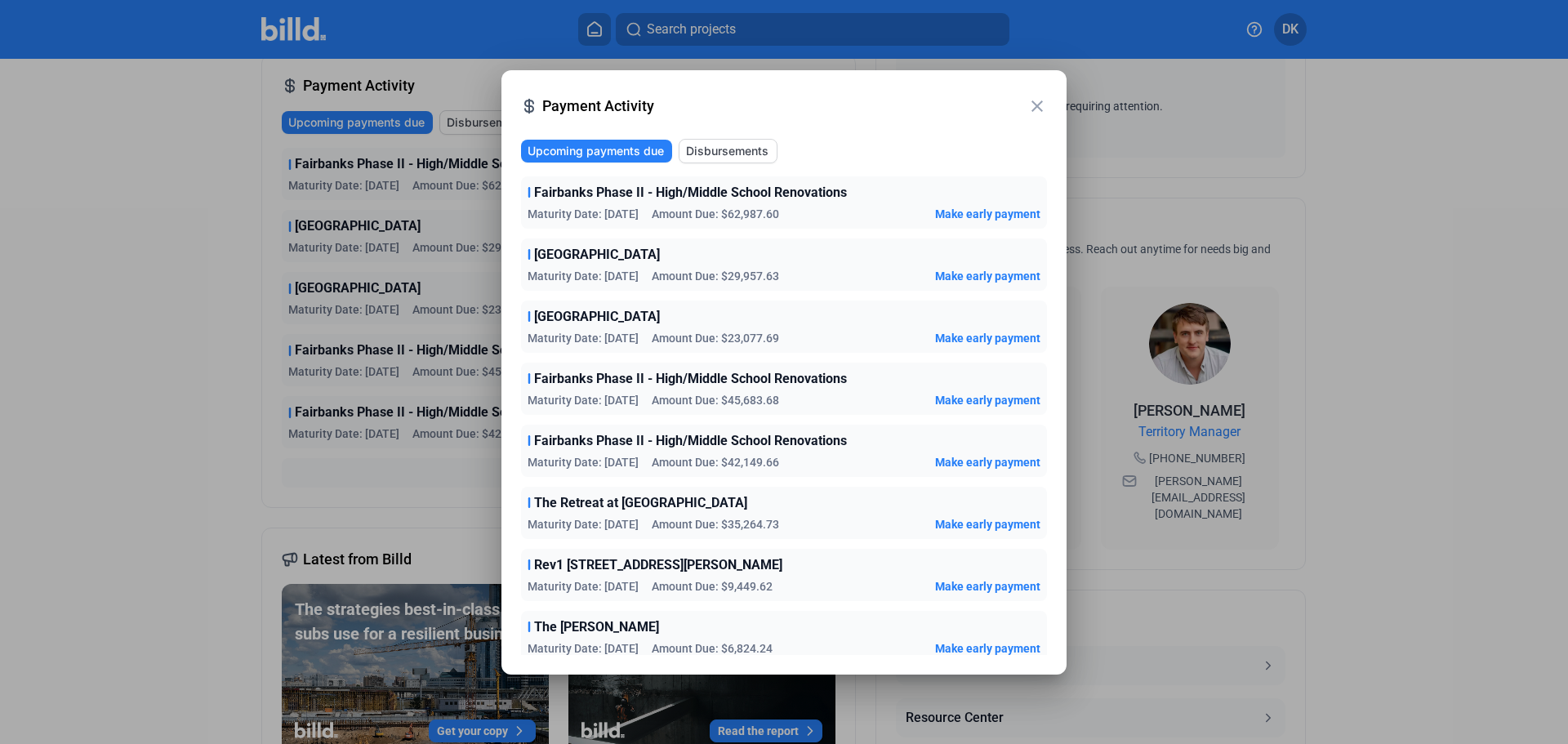
click at [1037, 107] on mat-icon "close" at bounding box center [1036, 105] width 20 height 20
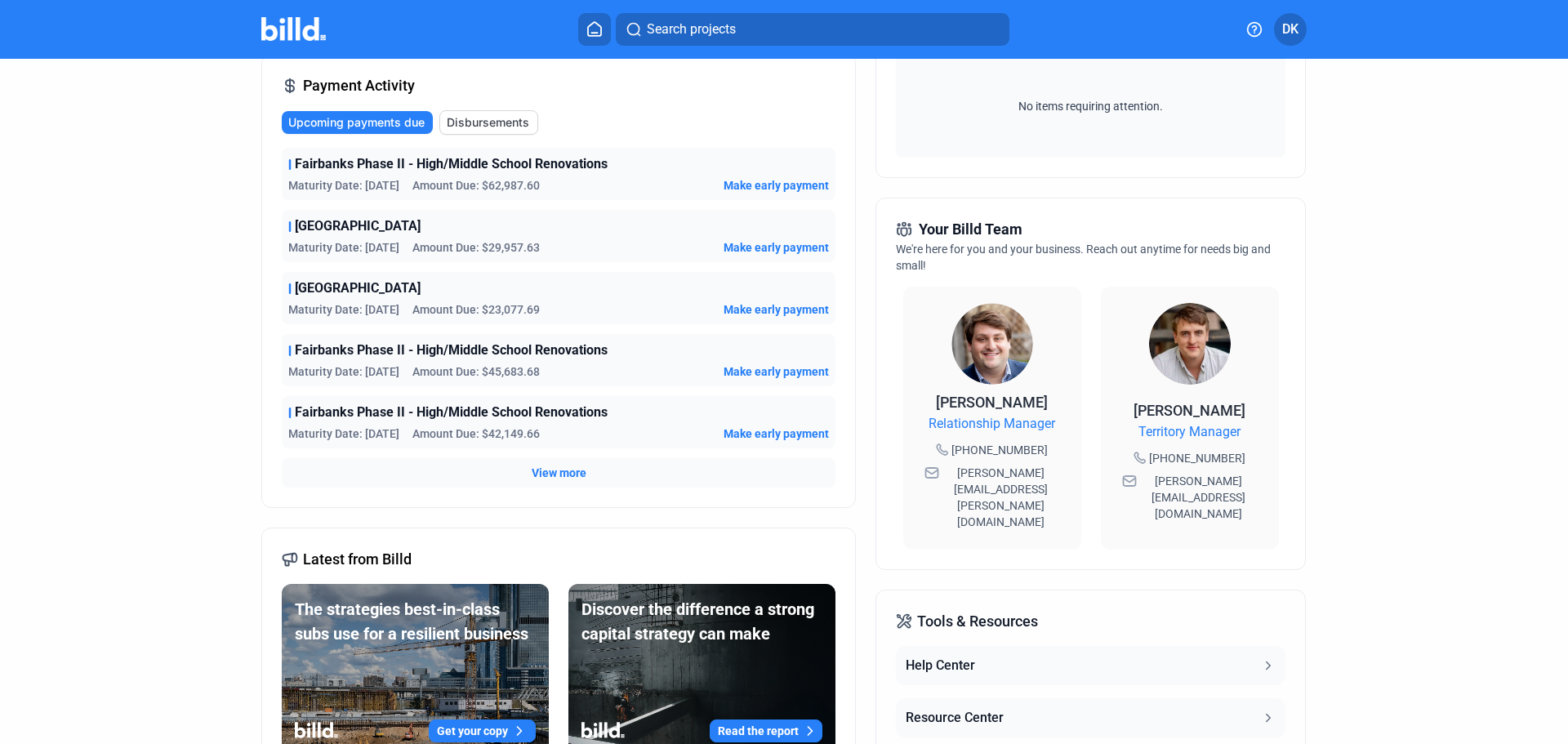
drag, startPoint x: 229, startPoint y: 115, endPoint x: 179, endPoint y: 137, distance: 54.6
click at [184, 135] on dashboard "Dashboard Projects Financings Account Summary Total Financing Balance $739,372.…" at bounding box center [784, 352] width 1411 height 1130
click at [1287, 31] on span "DK" at bounding box center [1289, 29] width 16 height 20
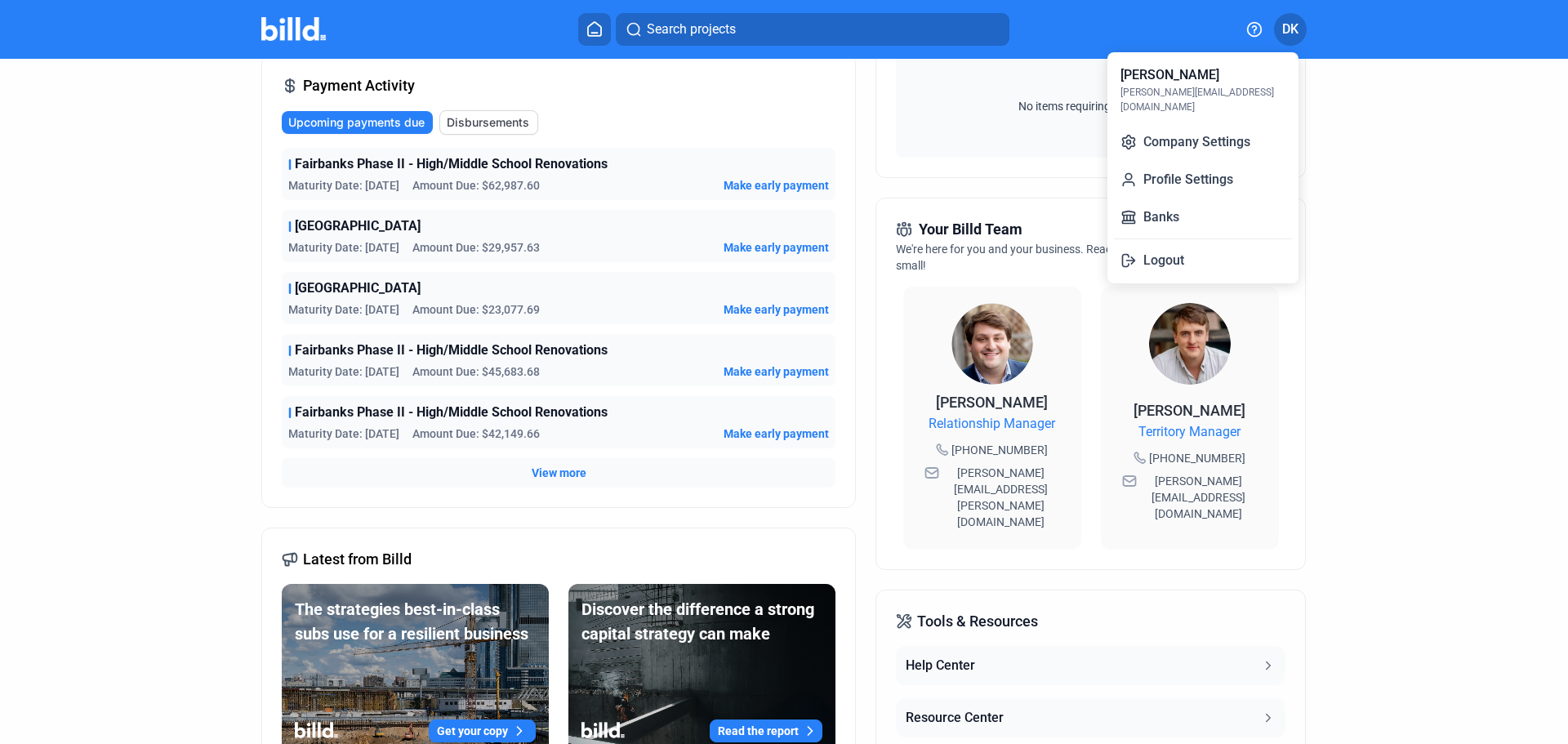
click at [1187, 92] on div "[PERSON_NAME][EMAIL_ADDRESS][DOMAIN_NAME]" at bounding box center [1202, 99] width 165 height 29
click at [1403, 330] on div at bounding box center [784, 372] width 1568 height 744
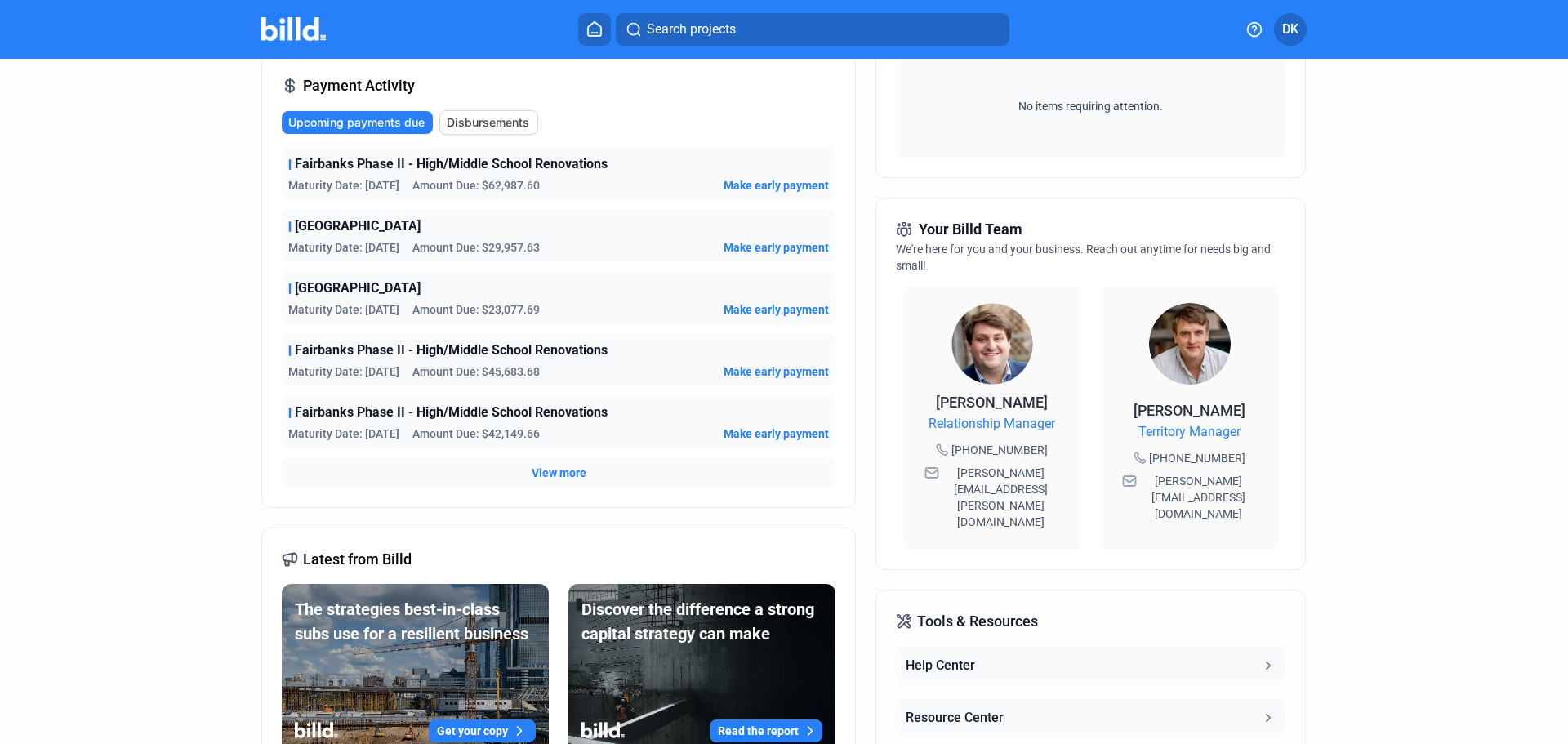
click at [106, 348] on dashboard "Dashboard Projects Financings Account Summary Total Financing Balance $739,372.…" at bounding box center [784, 352] width 1411 height 1130
